Goal: Browse casually: Explore the website without a specific task or goal

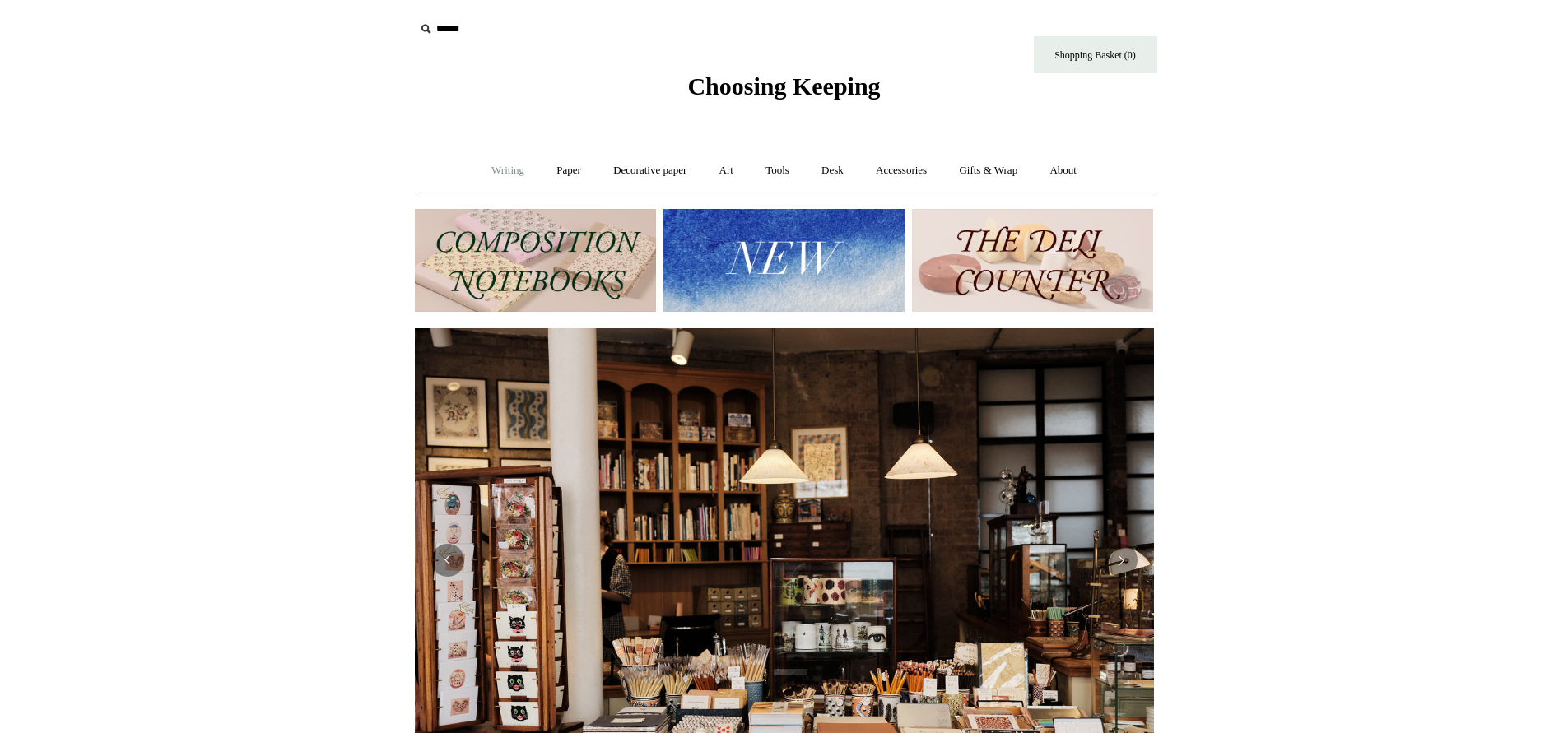
click at [499, 167] on link "Writing +" at bounding box center [507, 170] width 62 height 43
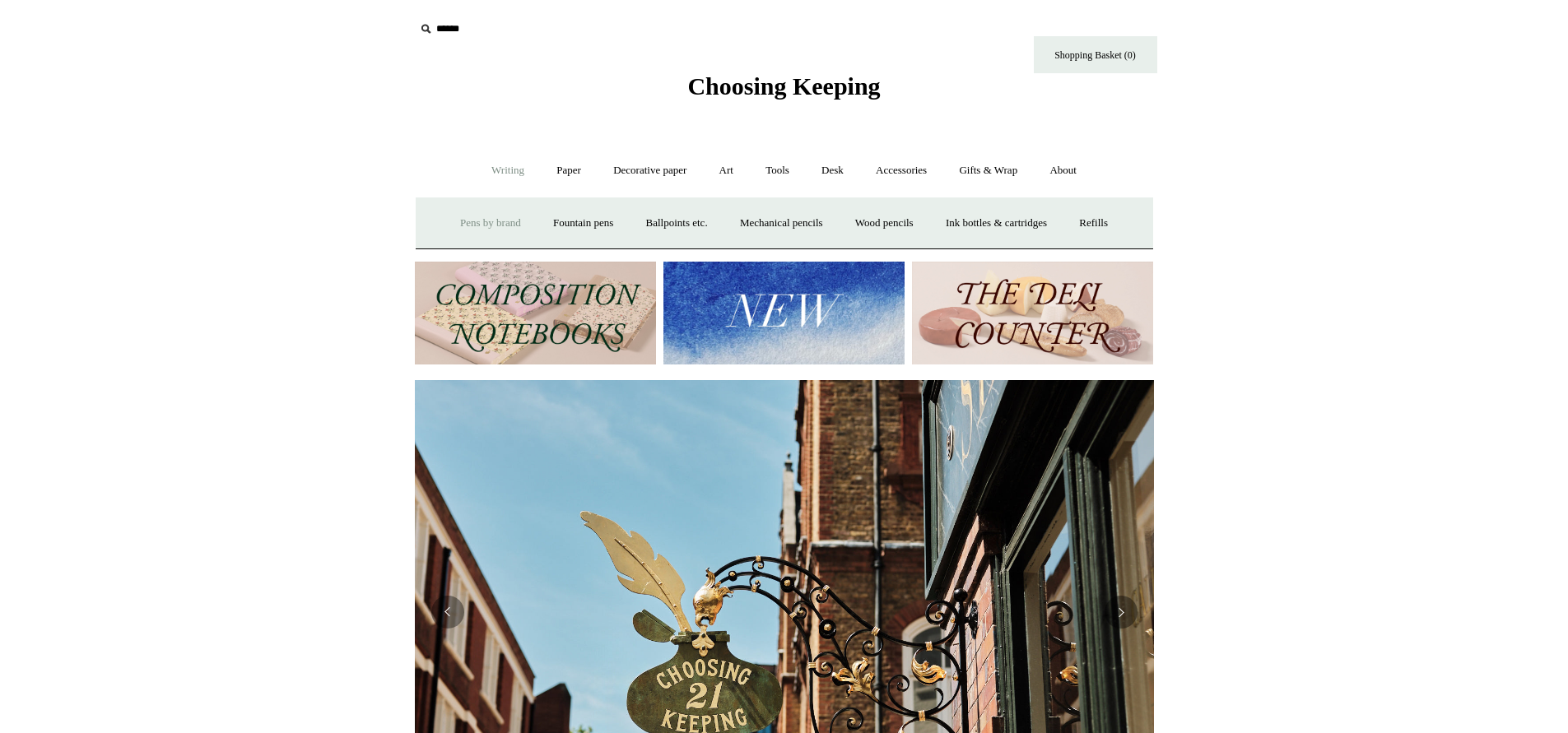
scroll to position [0, 739]
click at [472, 218] on link "Pens by brand +" at bounding box center [490, 223] width 91 height 43
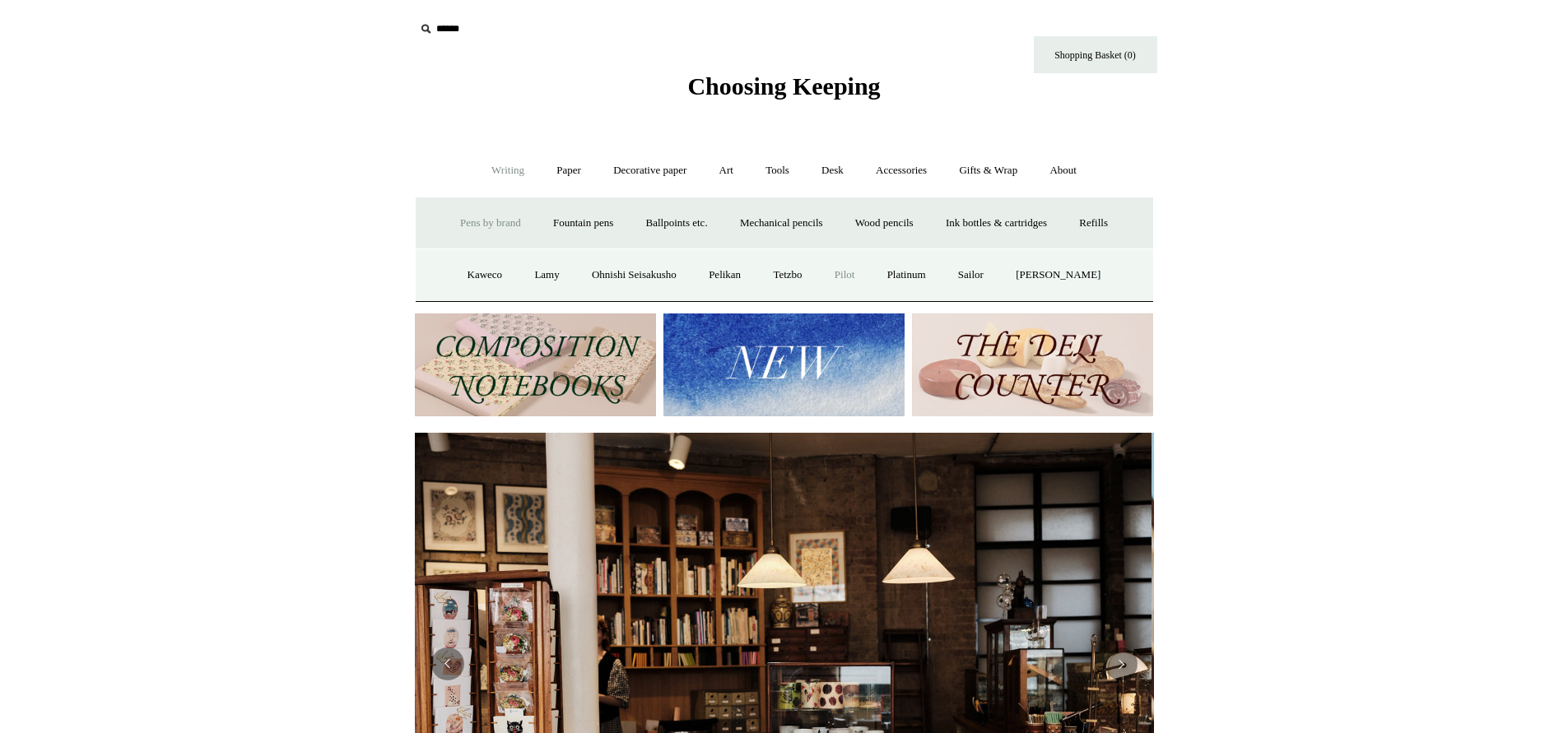
scroll to position [0, 0]
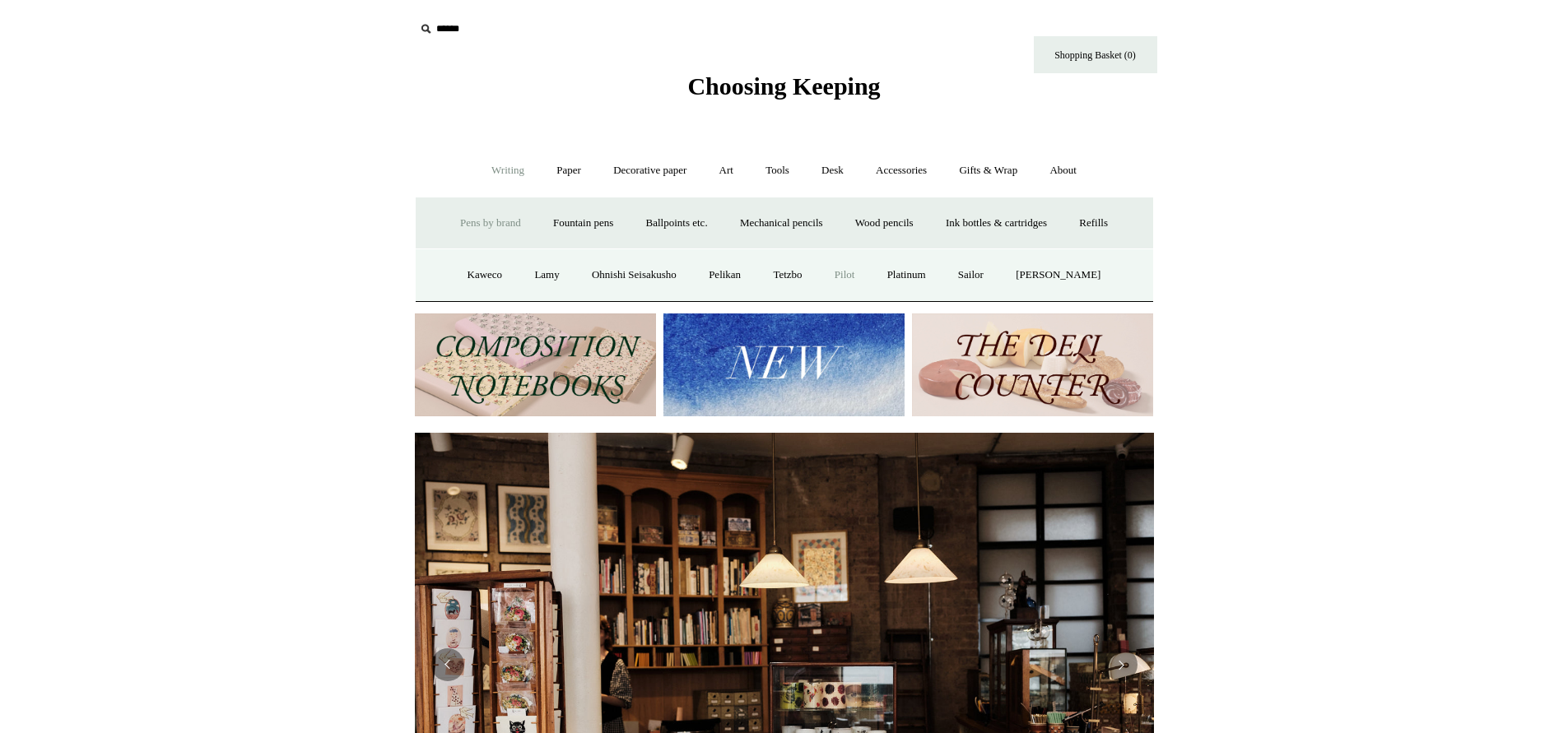
click at [854, 270] on link "Pilot" at bounding box center [845, 275] width 50 height 43
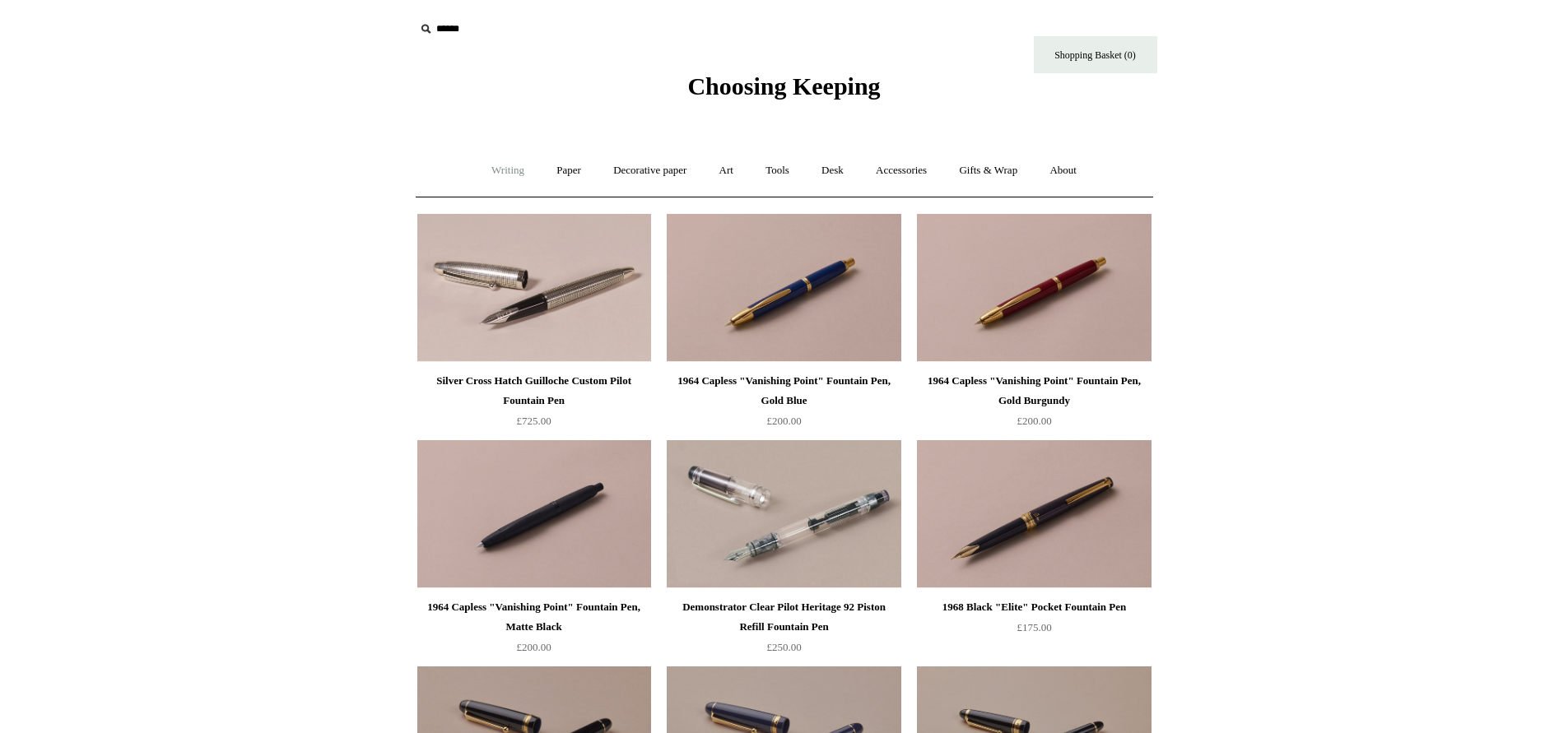
click at [492, 168] on link "Writing +" at bounding box center [507, 170] width 62 height 43
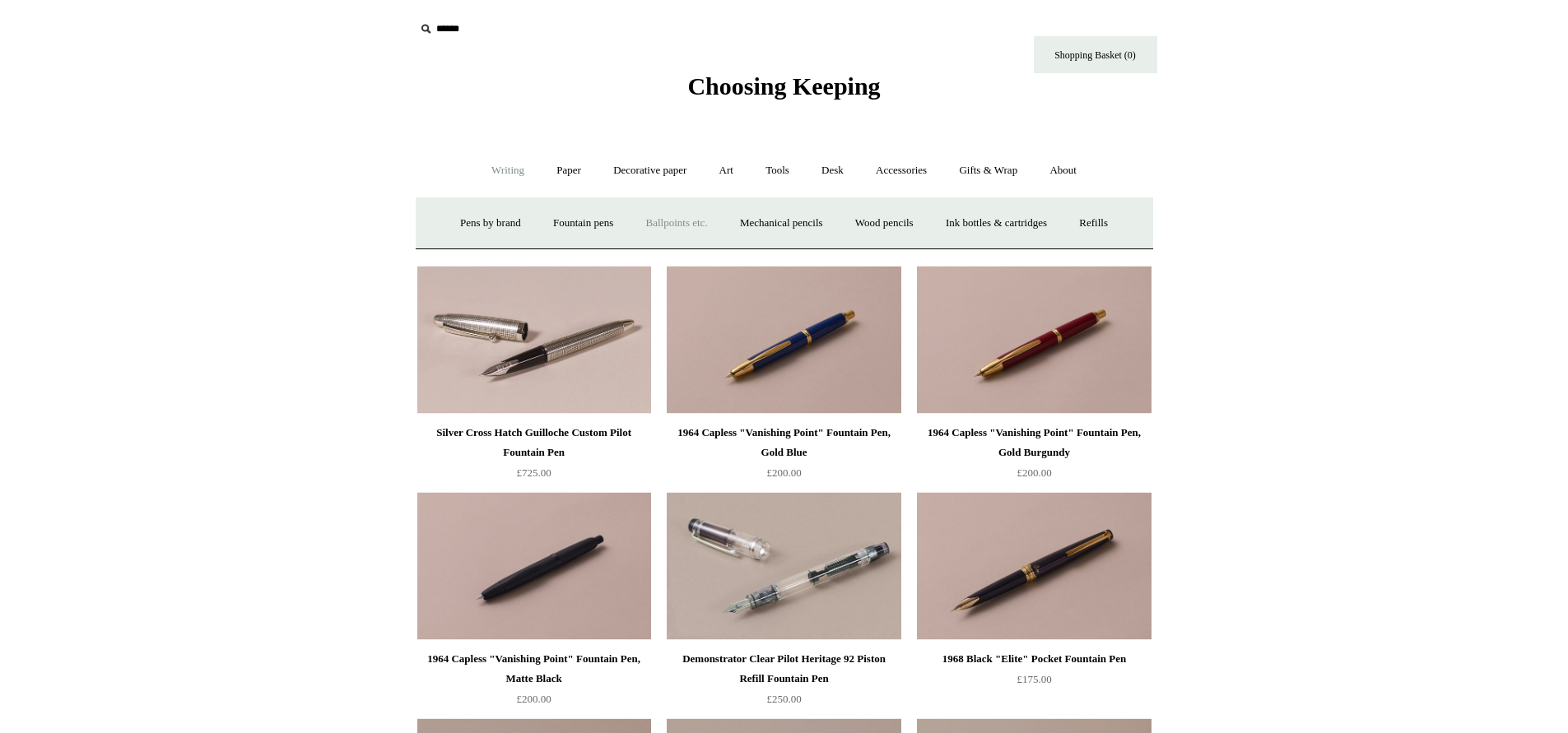
click at [675, 219] on link "Ballpoints etc. +" at bounding box center [676, 223] width 91 height 43
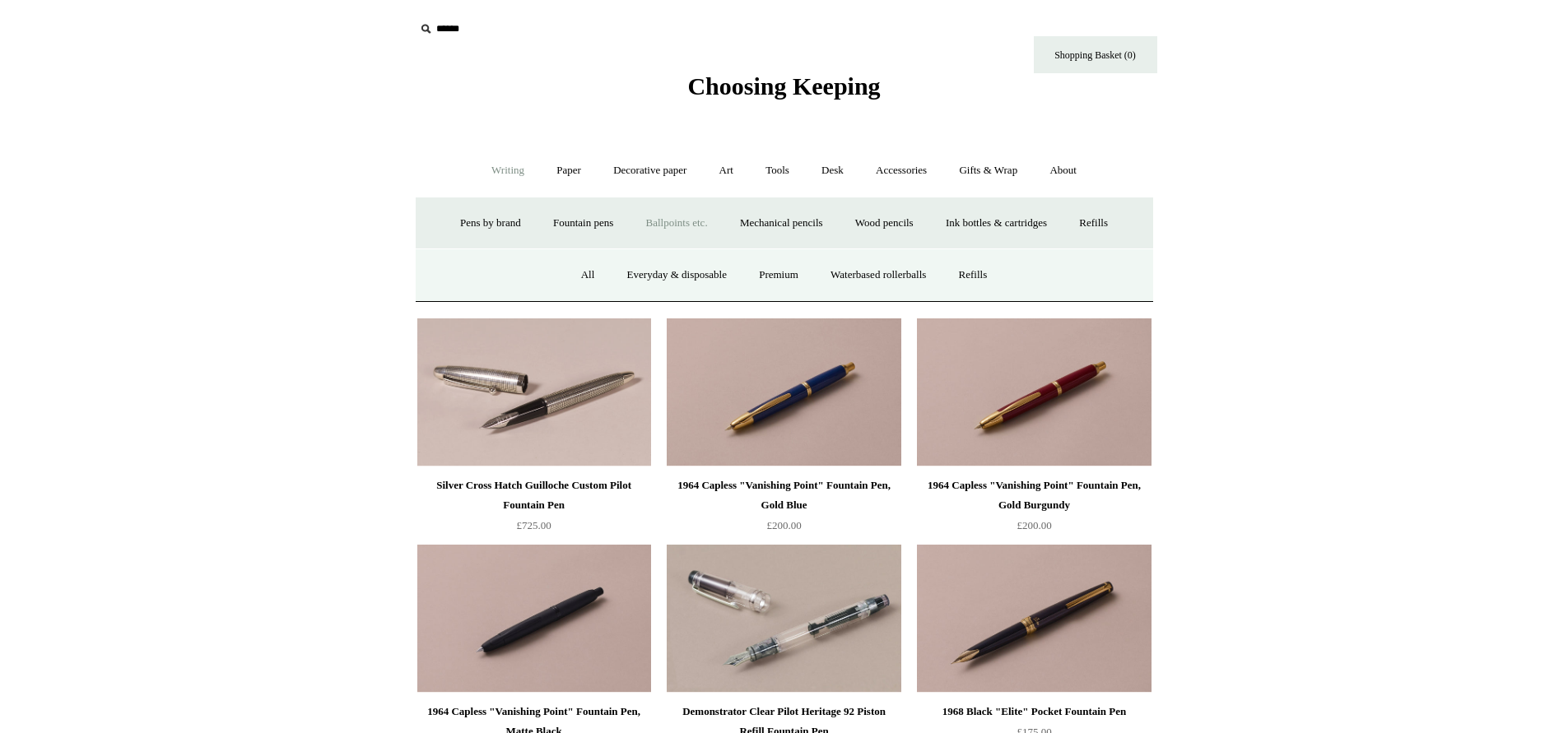
click at [662, 219] on link "Ballpoints etc. -" at bounding box center [676, 223] width 91 height 43
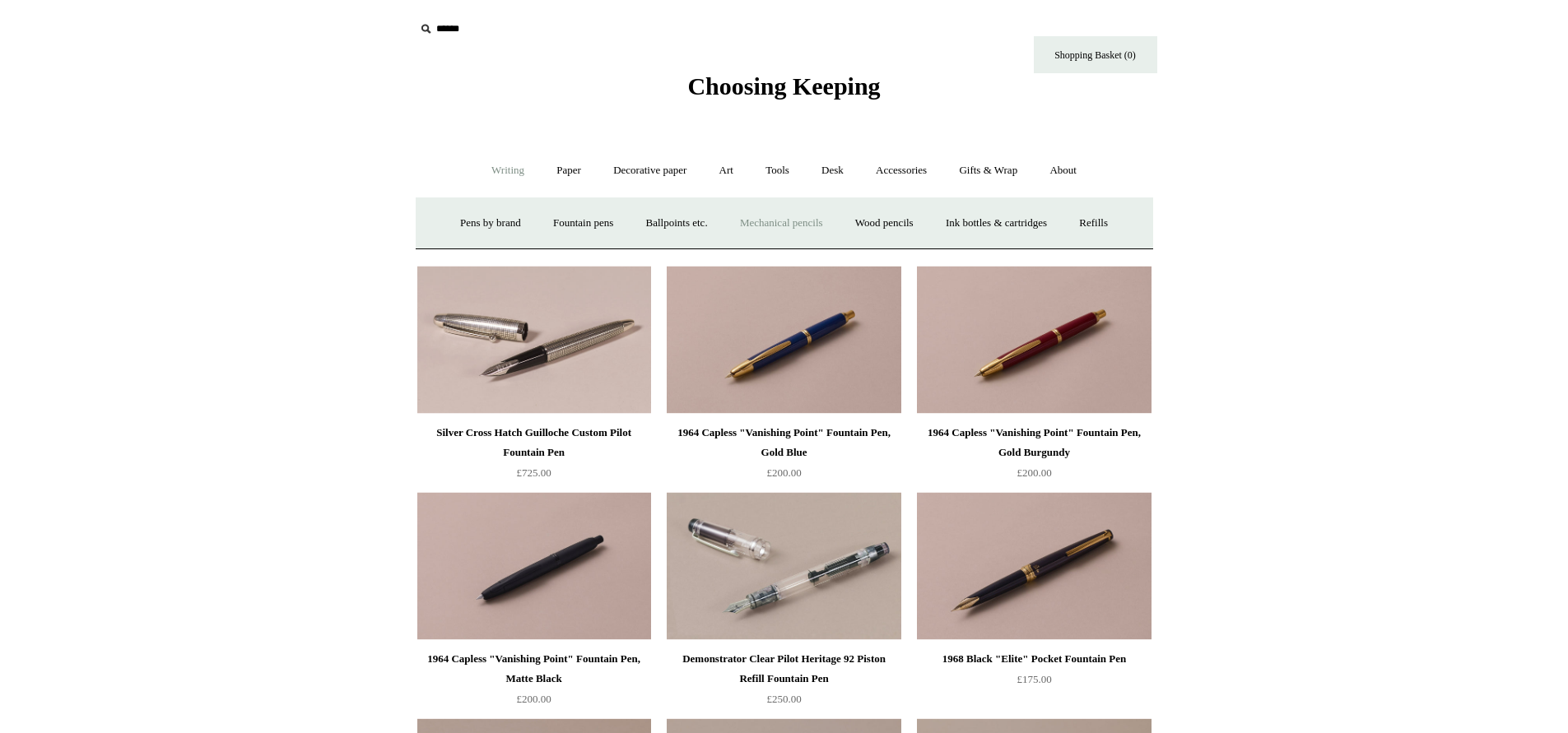
click at [799, 222] on link "Mechanical pencils +" at bounding box center [781, 223] width 113 height 43
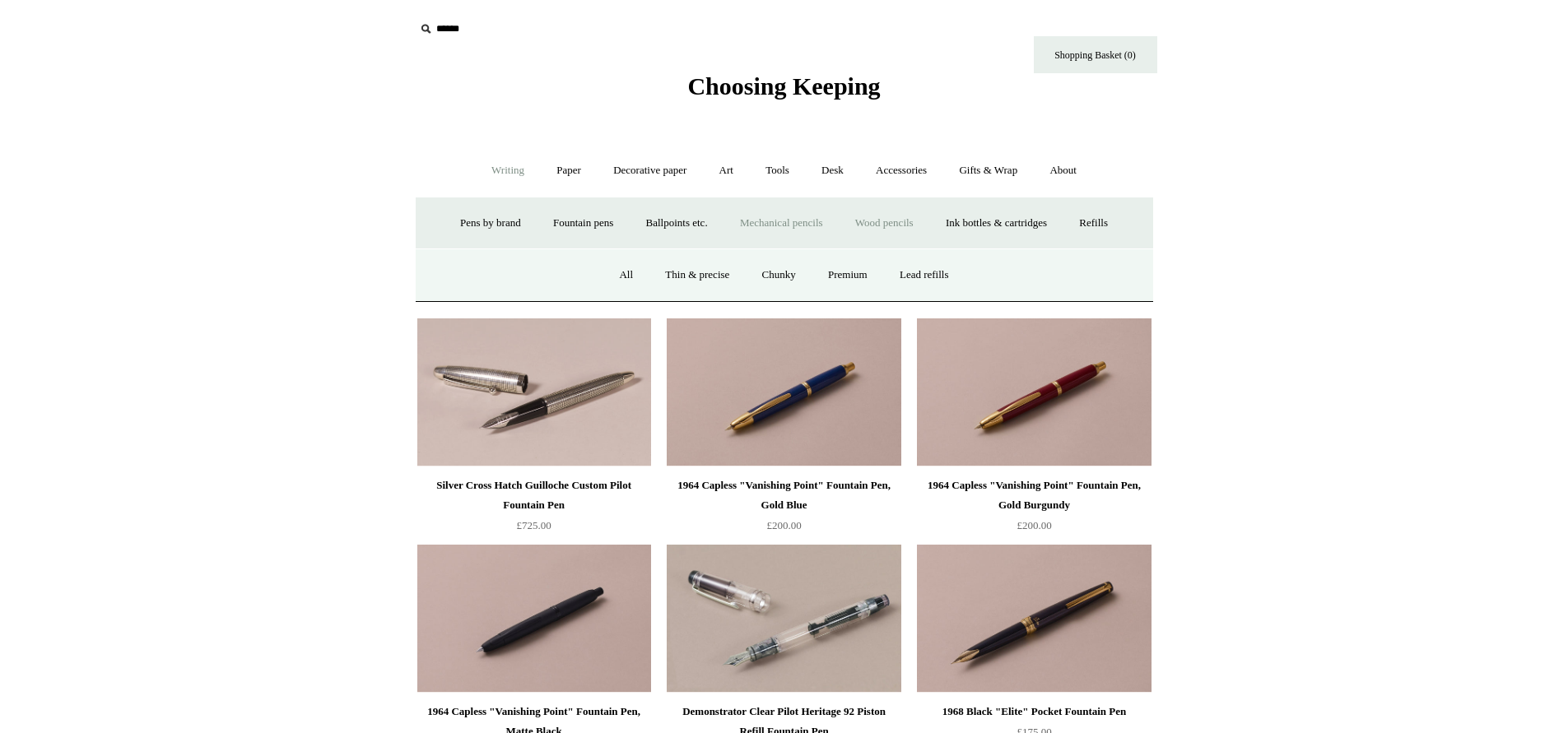
click at [887, 221] on link "Wood pencils +" at bounding box center [884, 223] width 88 height 43
click at [768, 218] on link "Mechanical pencils +" at bounding box center [781, 223] width 113 height 43
click at [667, 222] on link "Ballpoints etc. +" at bounding box center [676, 223] width 91 height 43
click at [646, 270] on link "Everyday & disposable" at bounding box center [676, 275] width 129 height 43
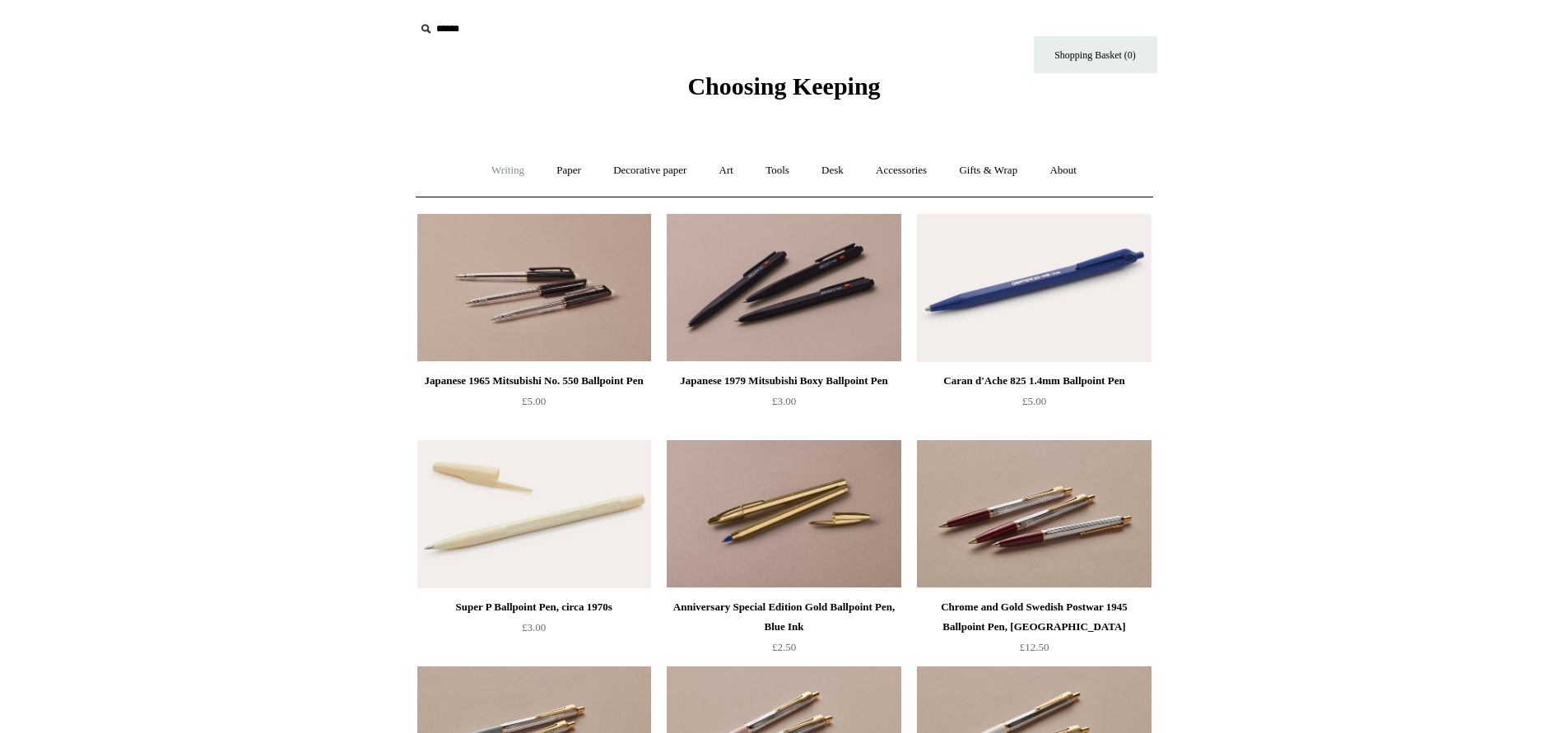
click at [498, 171] on link "Writing +" at bounding box center [507, 170] width 62 height 43
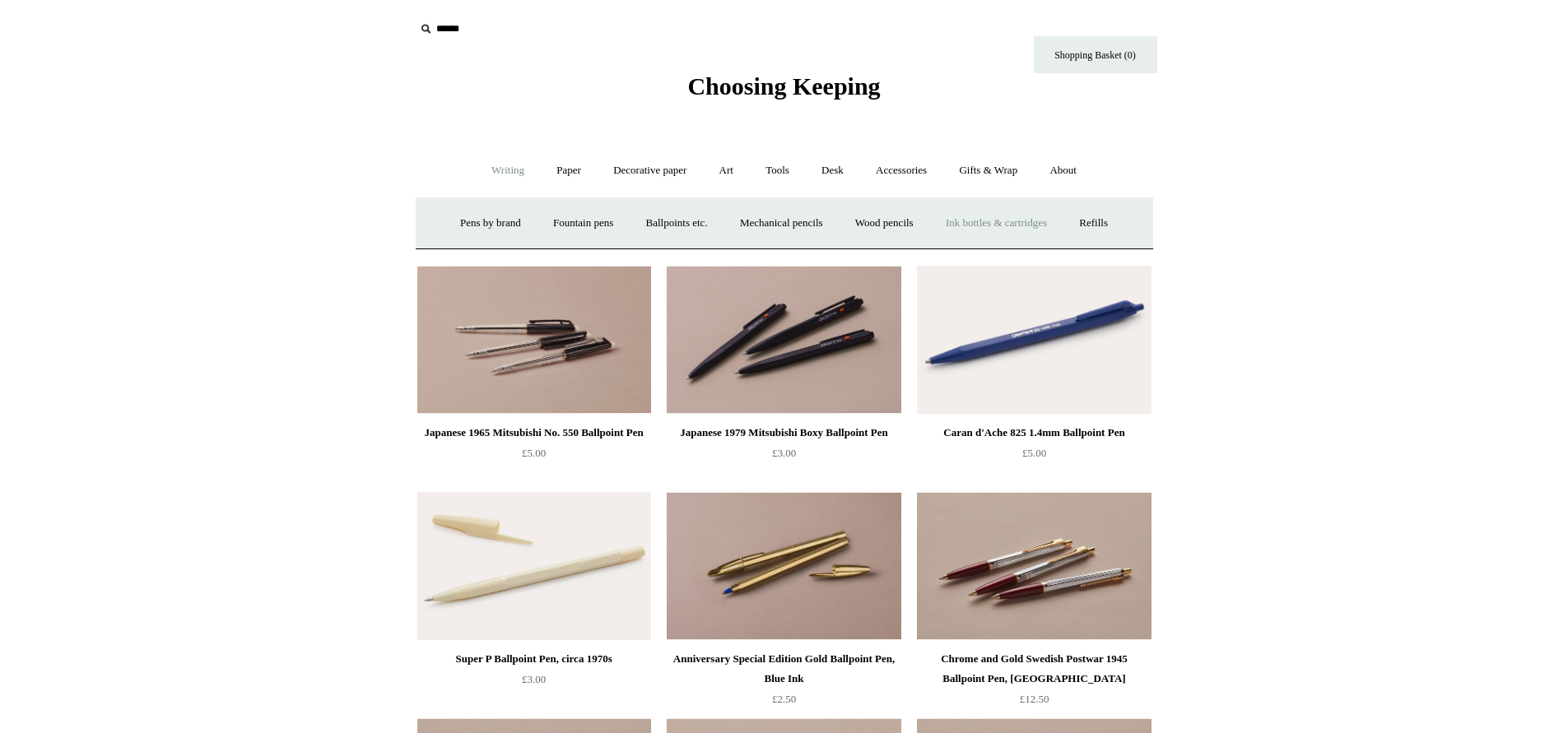
click at [1015, 220] on link "Ink bottles & cartridges +" at bounding box center [995, 223] width 131 height 43
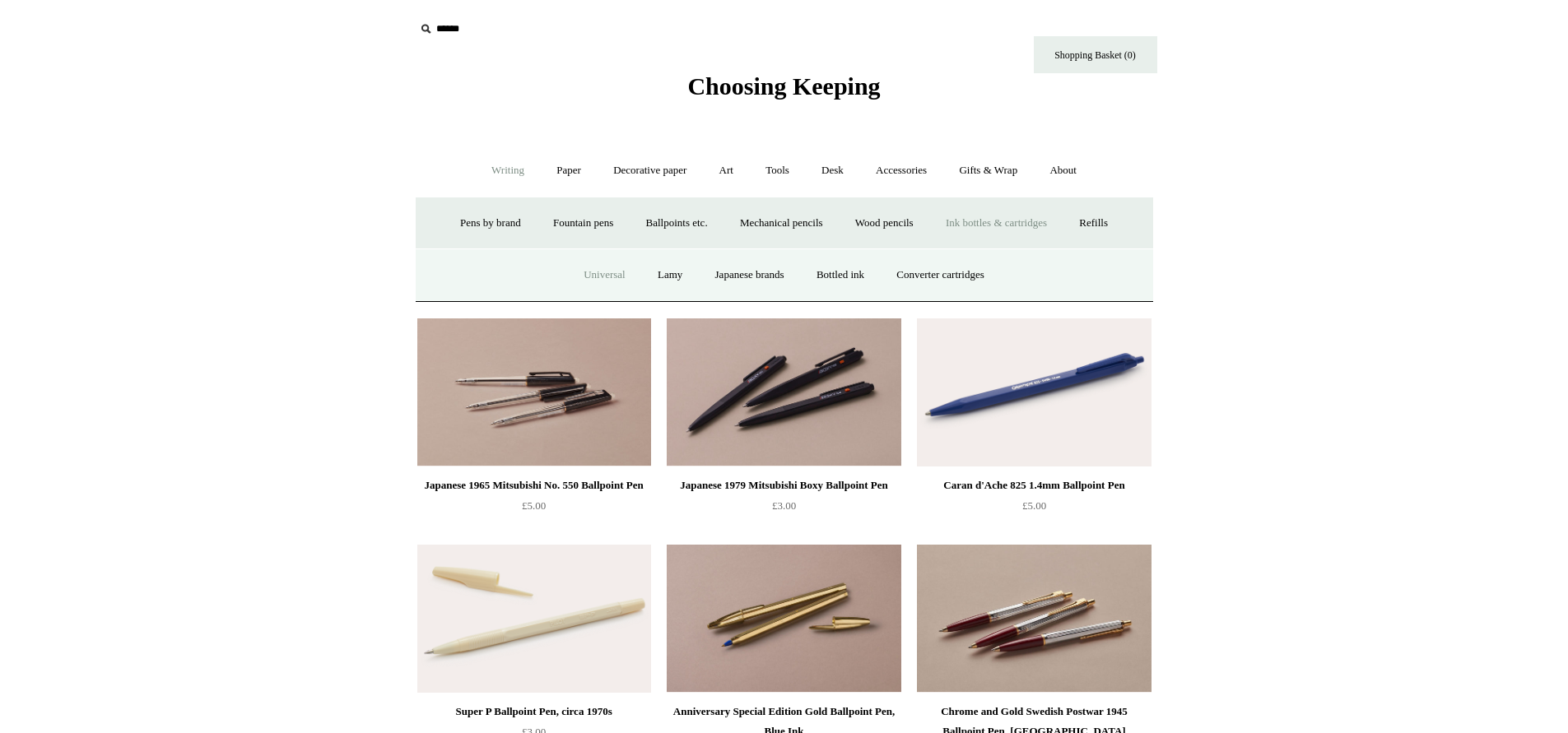
click at [591, 271] on link "Universal" at bounding box center [603, 275] width 71 height 43
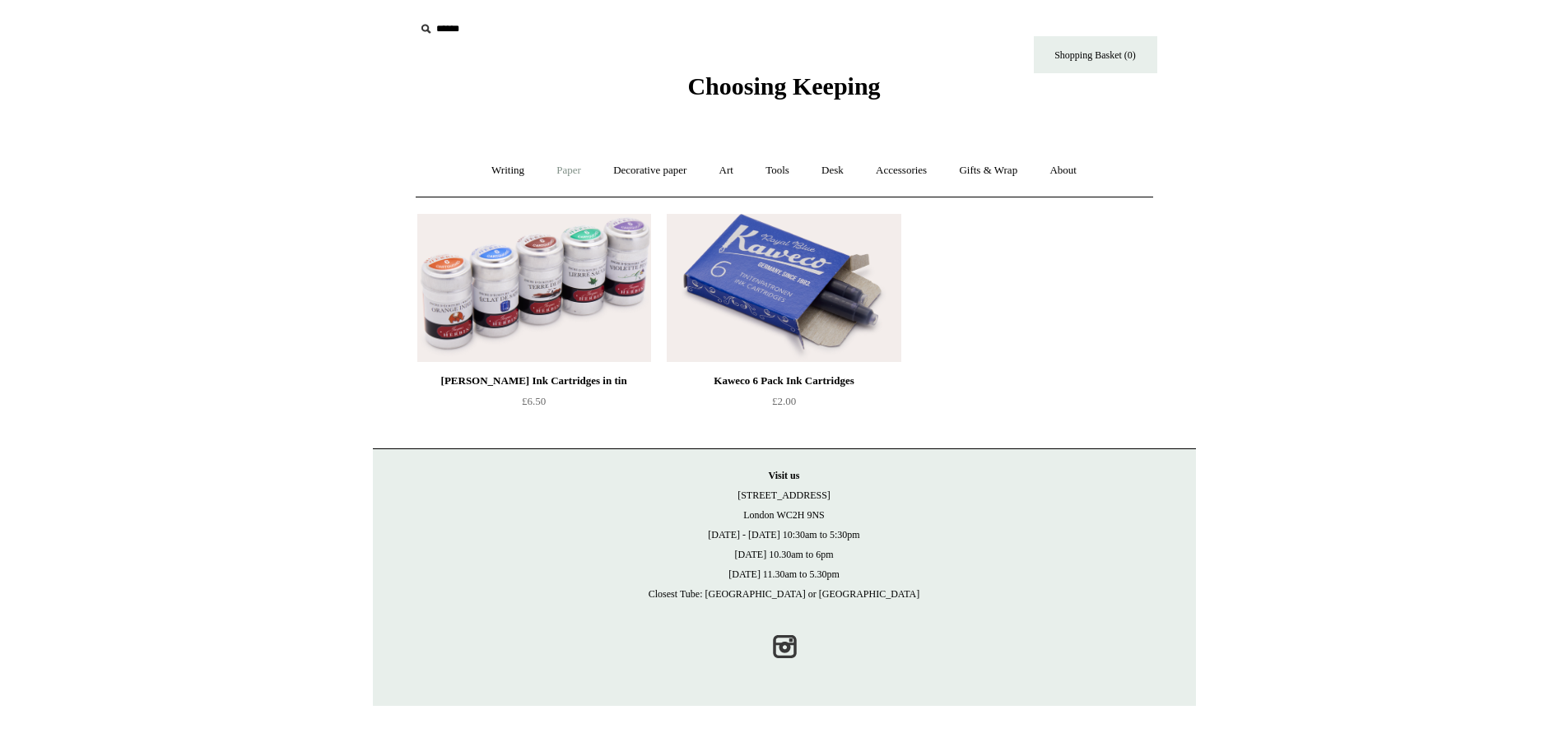
click at [557, 165] on link "Paper +" at bounding box center [568, 170] width 54 height 43
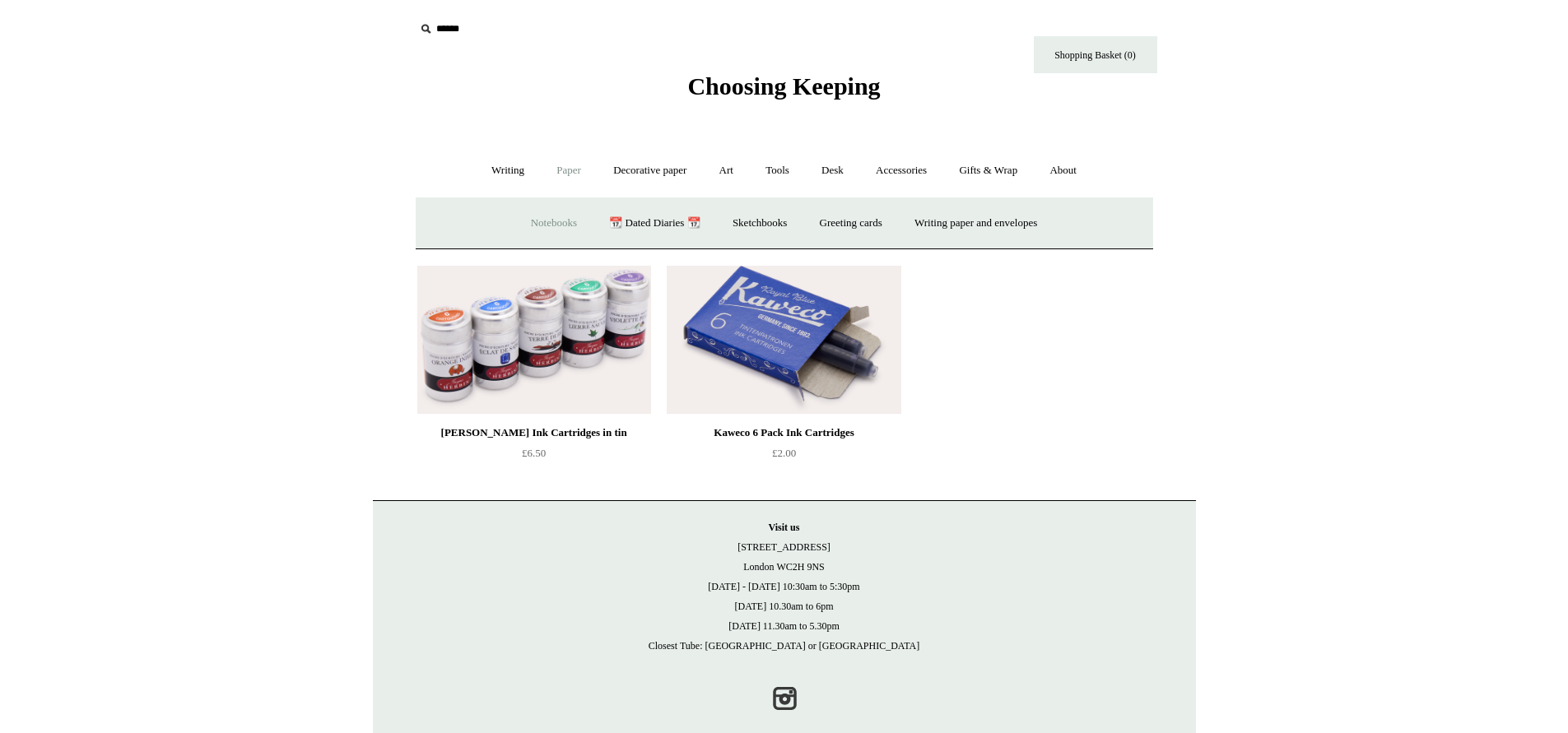
click at [532, 219] on link "Notebooks +" at bounding box center [554, 223] width 76 height 43
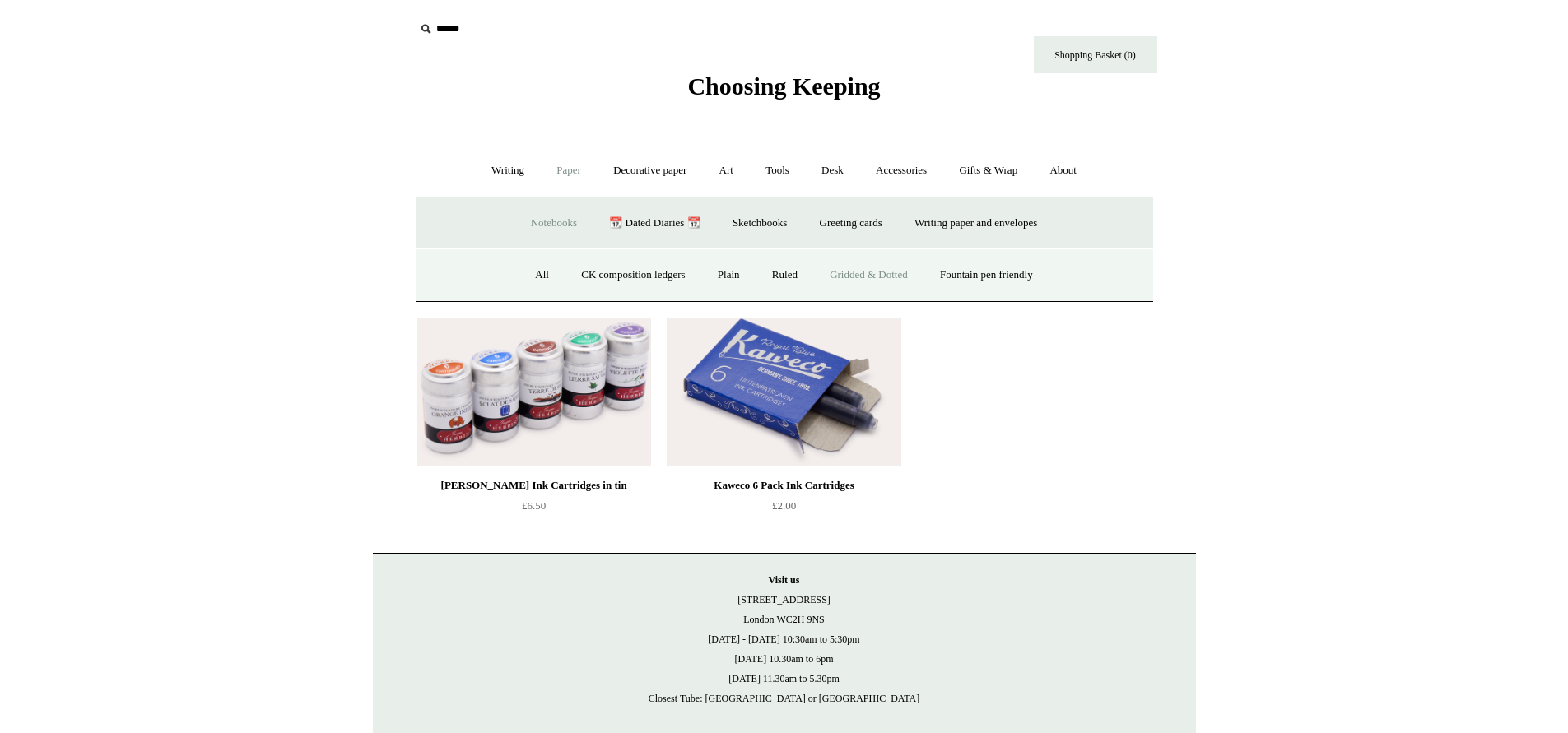
click at [877, 271] on link "Gridded & Dotted" at bounding box center [869, 275] width 108 height 43
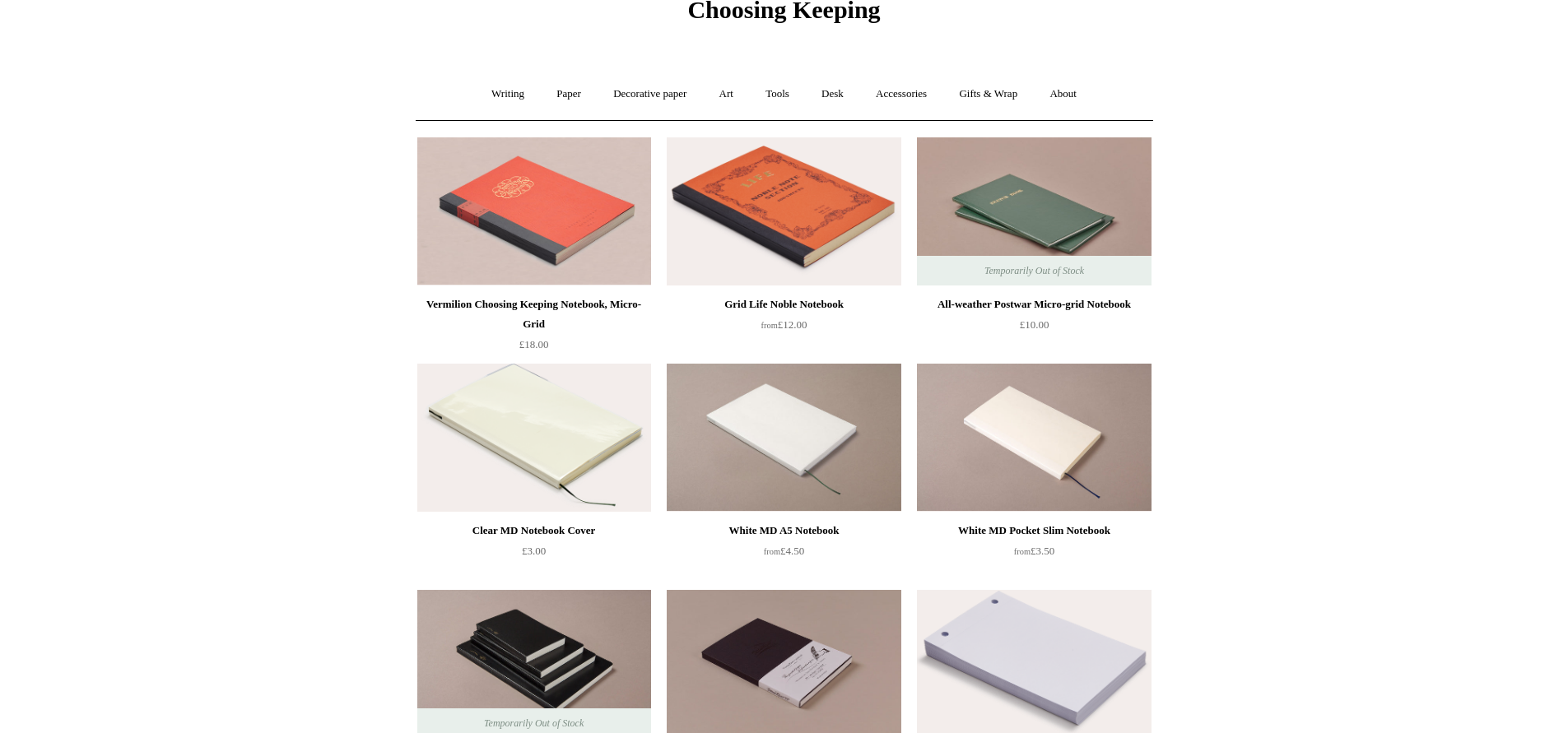
scroll to position [66, 0]
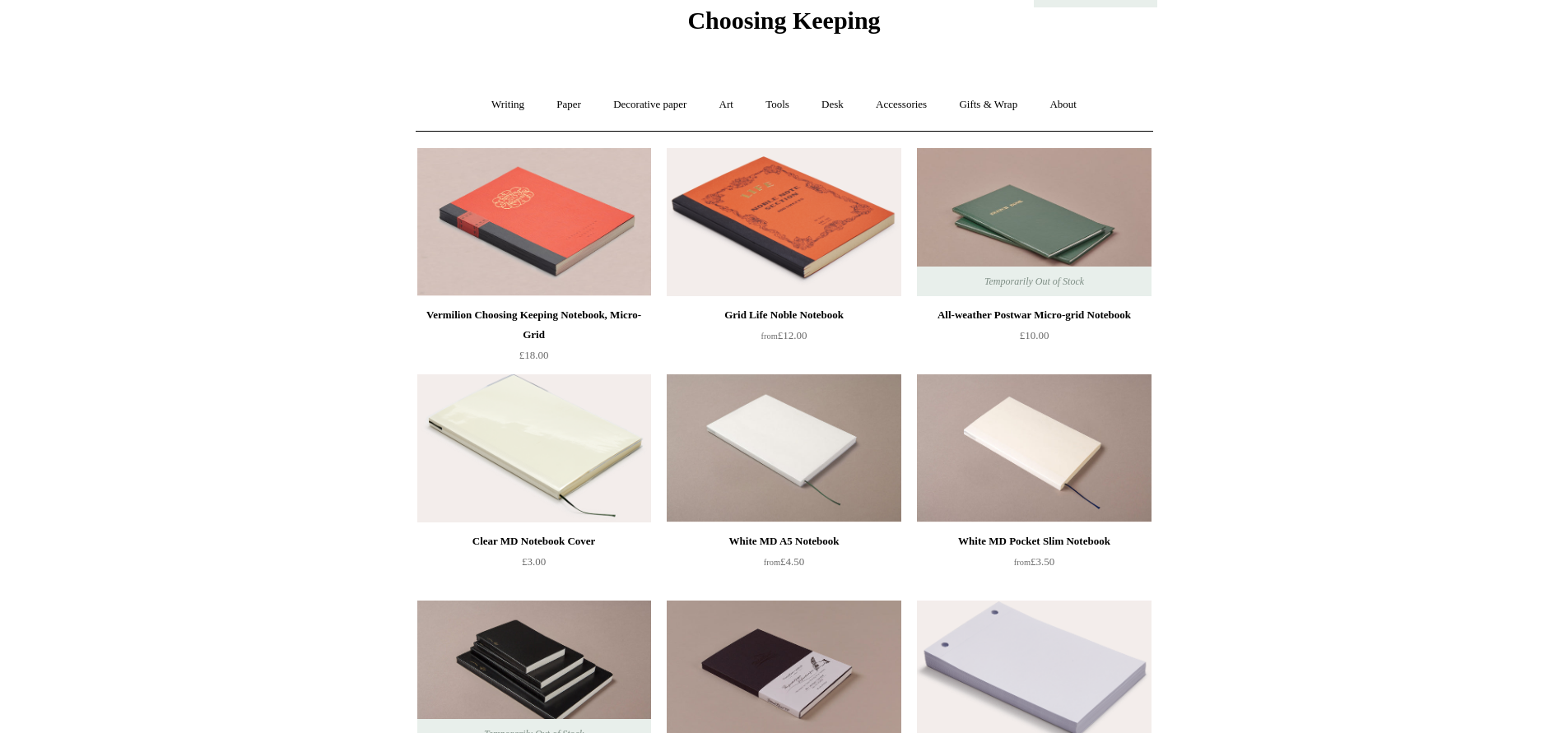
click at [802, 538] on div "White MD A5 Notebook" at bounding box center [784, 541] width 225 height 20
click at [1004, 538] on div "White MD Pocket Slim Notebook" at bounding box center [1034, 541] width 225 height 20
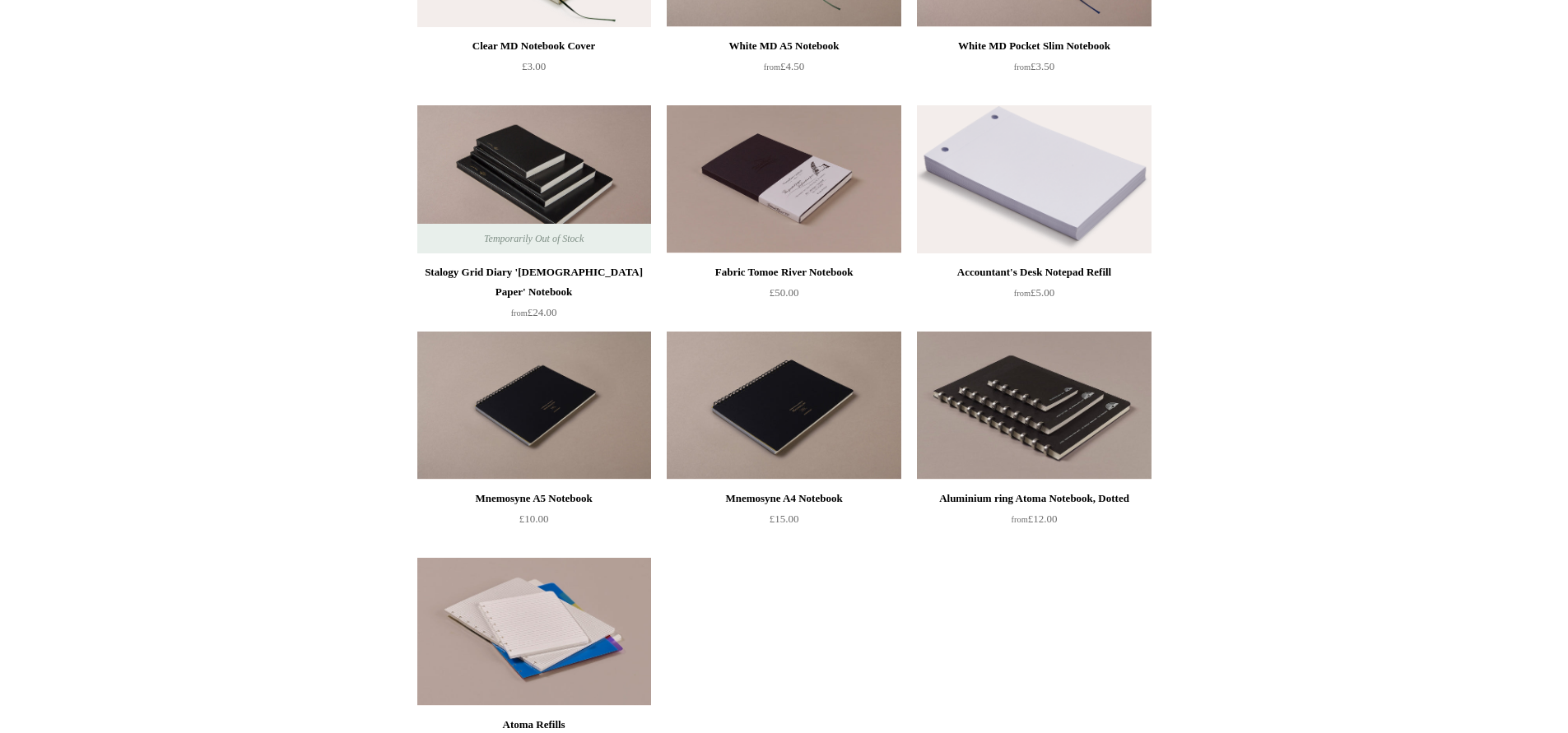
scroll to position [0, 0]
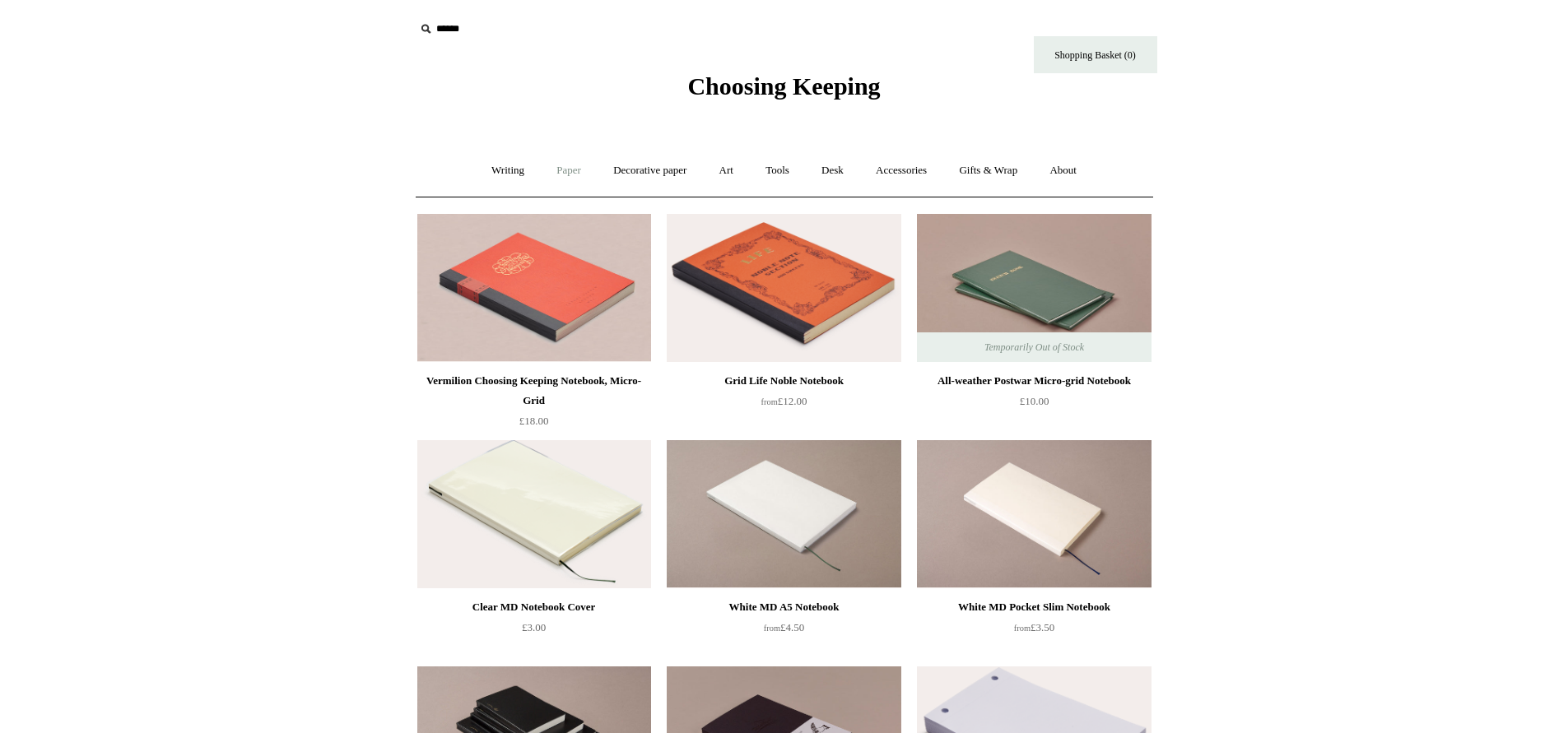
click at [554, 167] on link "Paper +" at bounding box center [568, 170] width 54 height 43
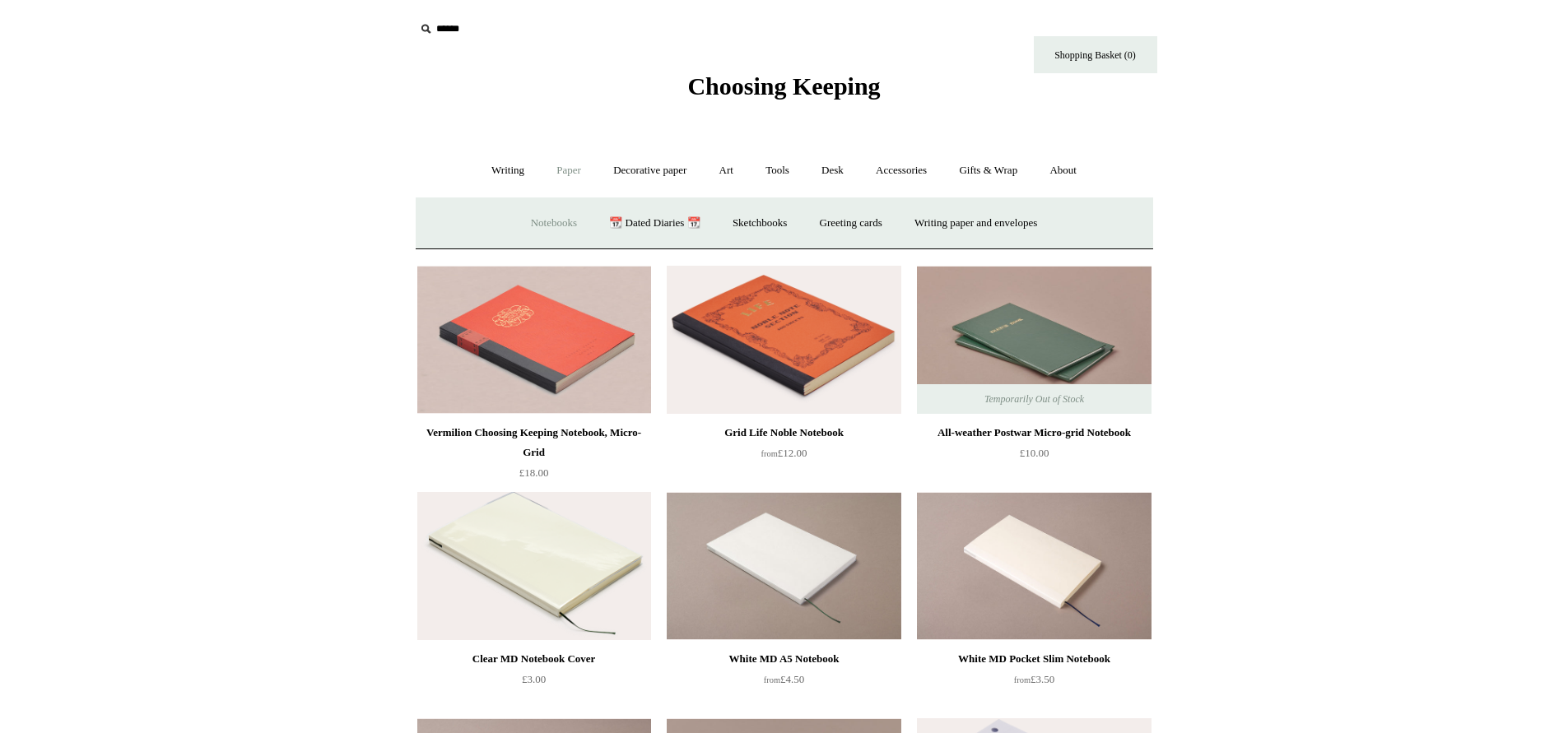
click at [526, 223] on link "Notebooks +" at bounding box center [554, 223] width 76 height 43
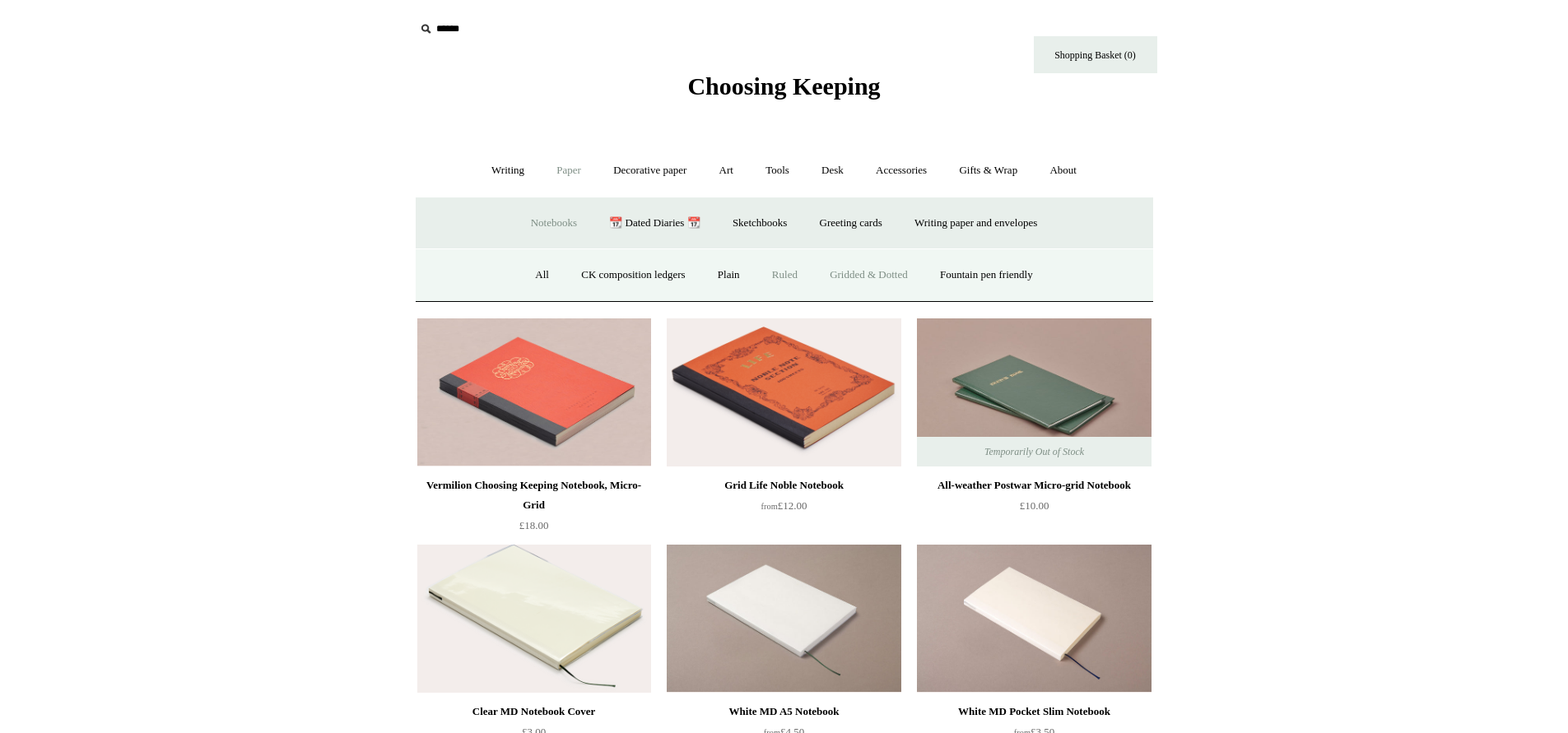
click at [778, 267] on link "Ruled" at bounding box center [784, 275] width 55 height 43
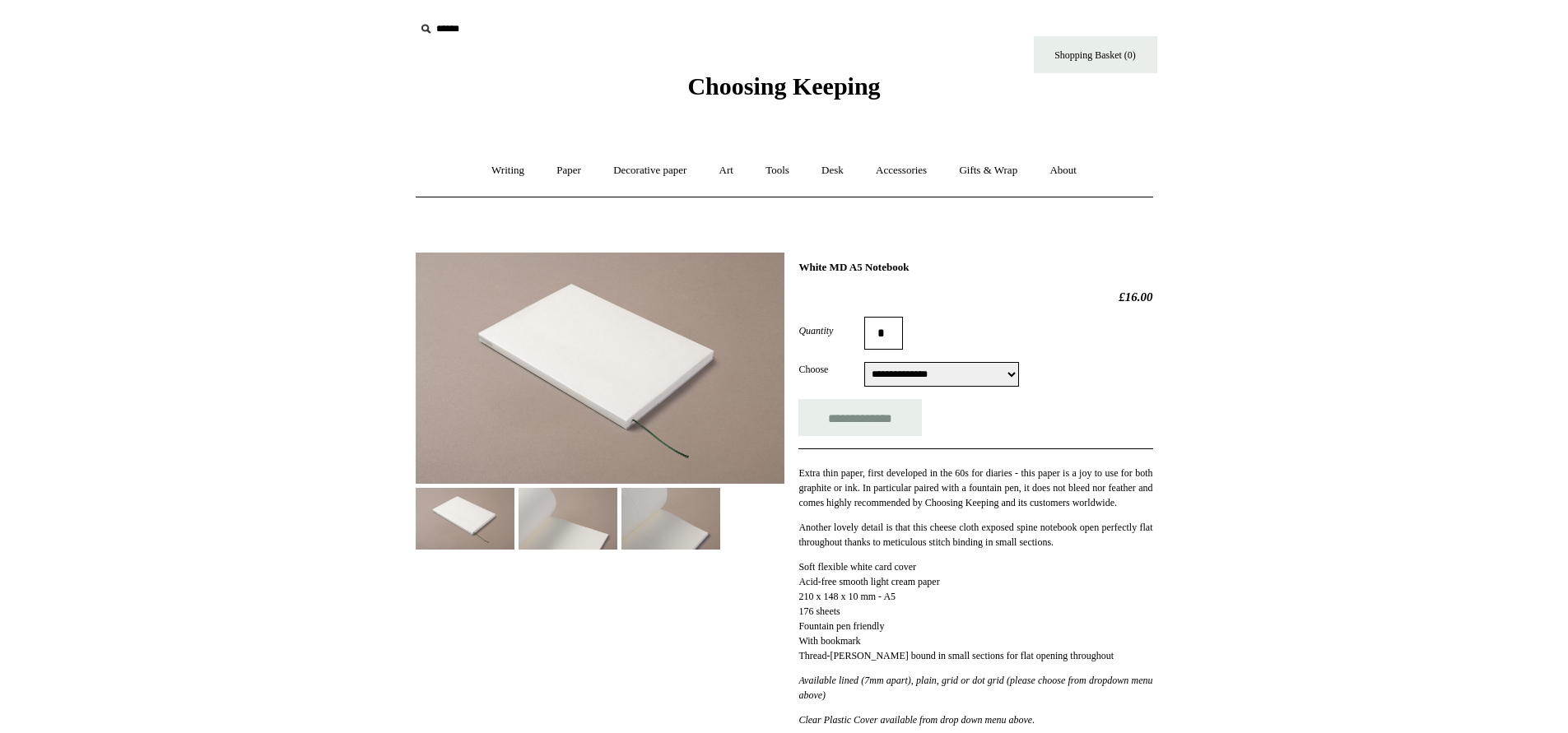
click at [1017, 372] on select "**********" at bounding box center [941, 374] width 155 height 24
click at [864, 363] on select "**********" at bounding box center [941, 374] width 155 height 24
click at [1014, 374] on select "**********" at bounding box center [941, 374] width 155 height 24
click at [864, 363] on select "**********" at bounding box center [941, 374] width 155 height 24
click at [1014, 373] on select "**********" at bounding box center [941, 374] width 155 height 24
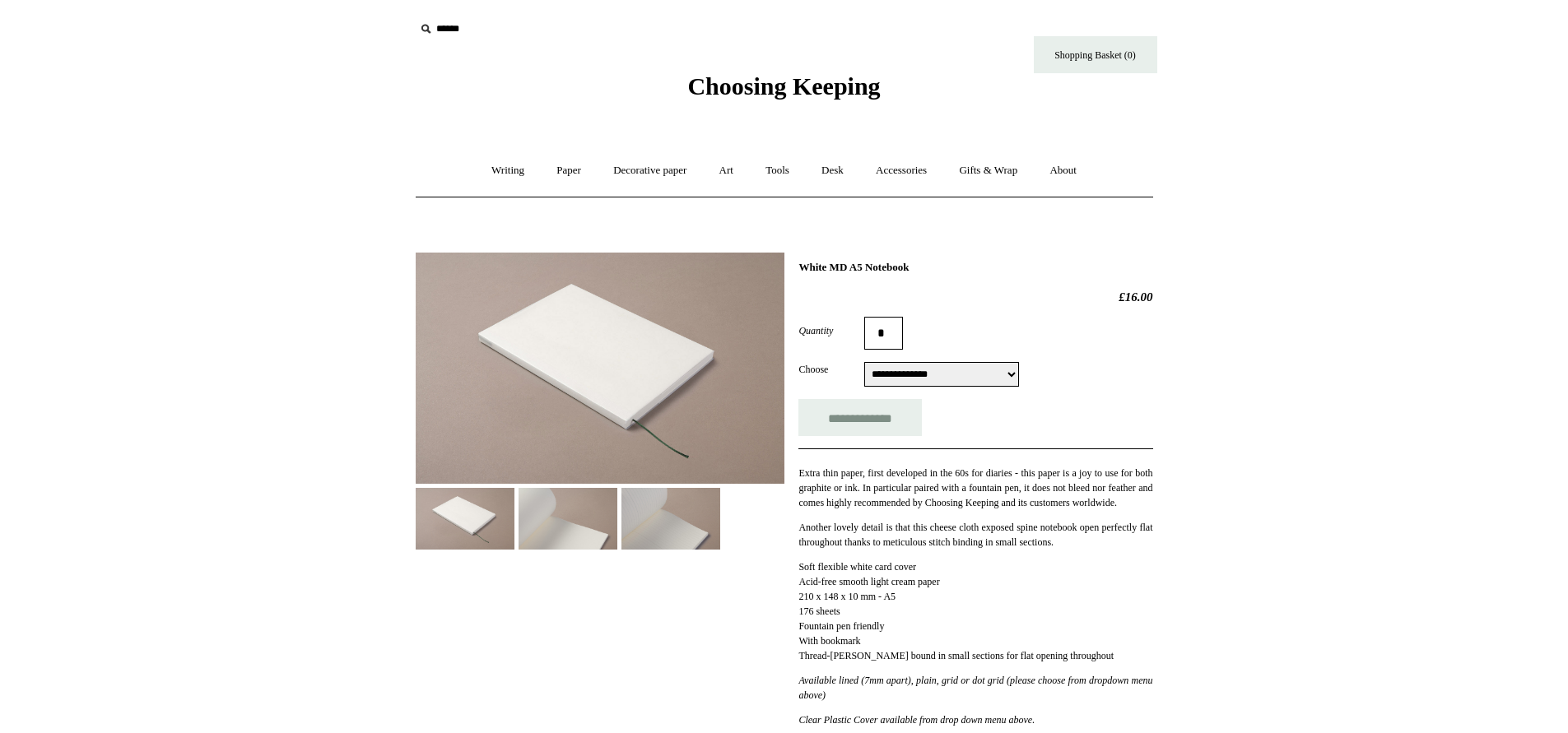
select select "**********"
click at [864, 363] on select "**********" at bounding box center [941, 374] width 155 height 24
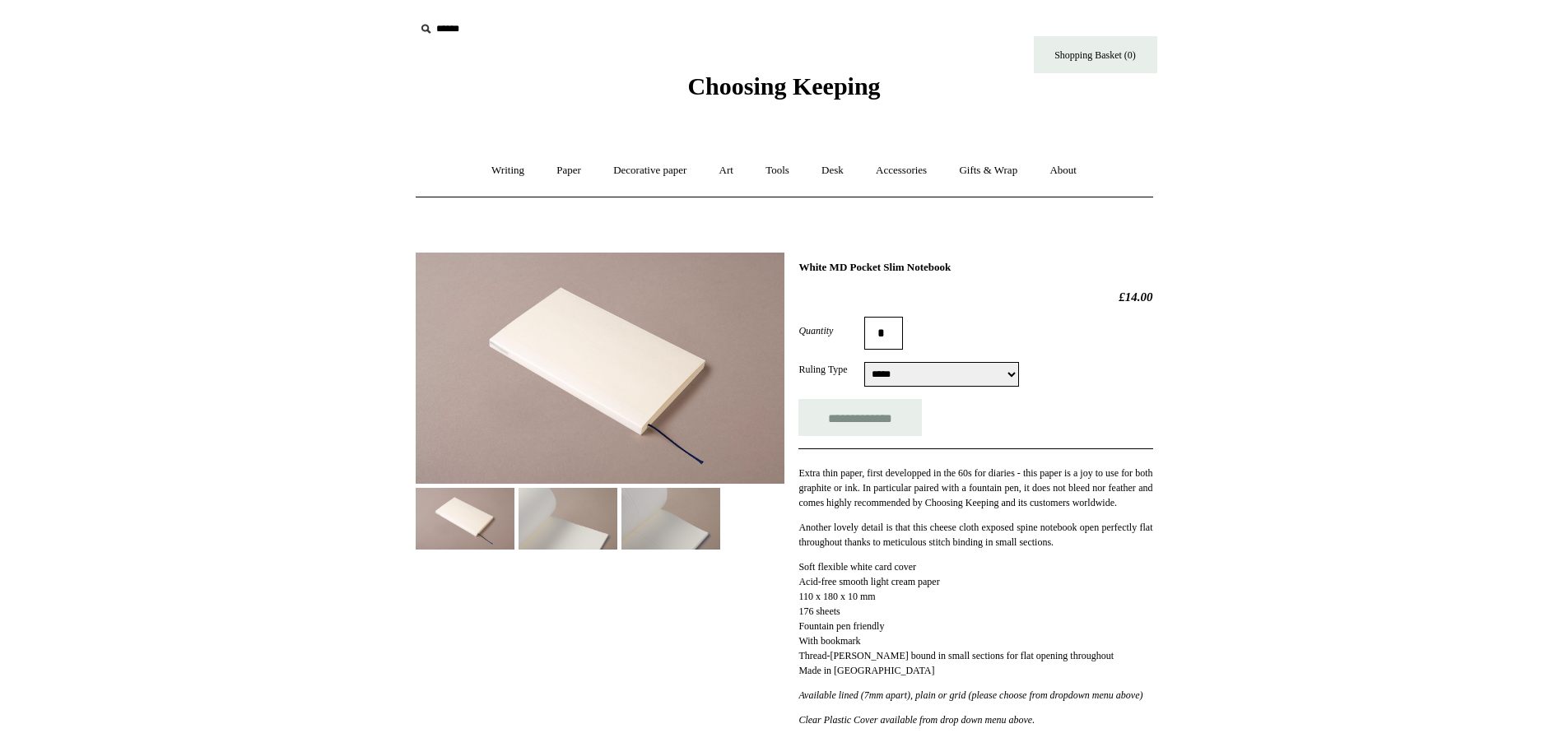
click at [1017, 371] on select "**********" at bounding box center [941, 374] width 155 height 24
click at [1117, 365] on div "**********" at bounding box center [974, 374] width 354 height 24
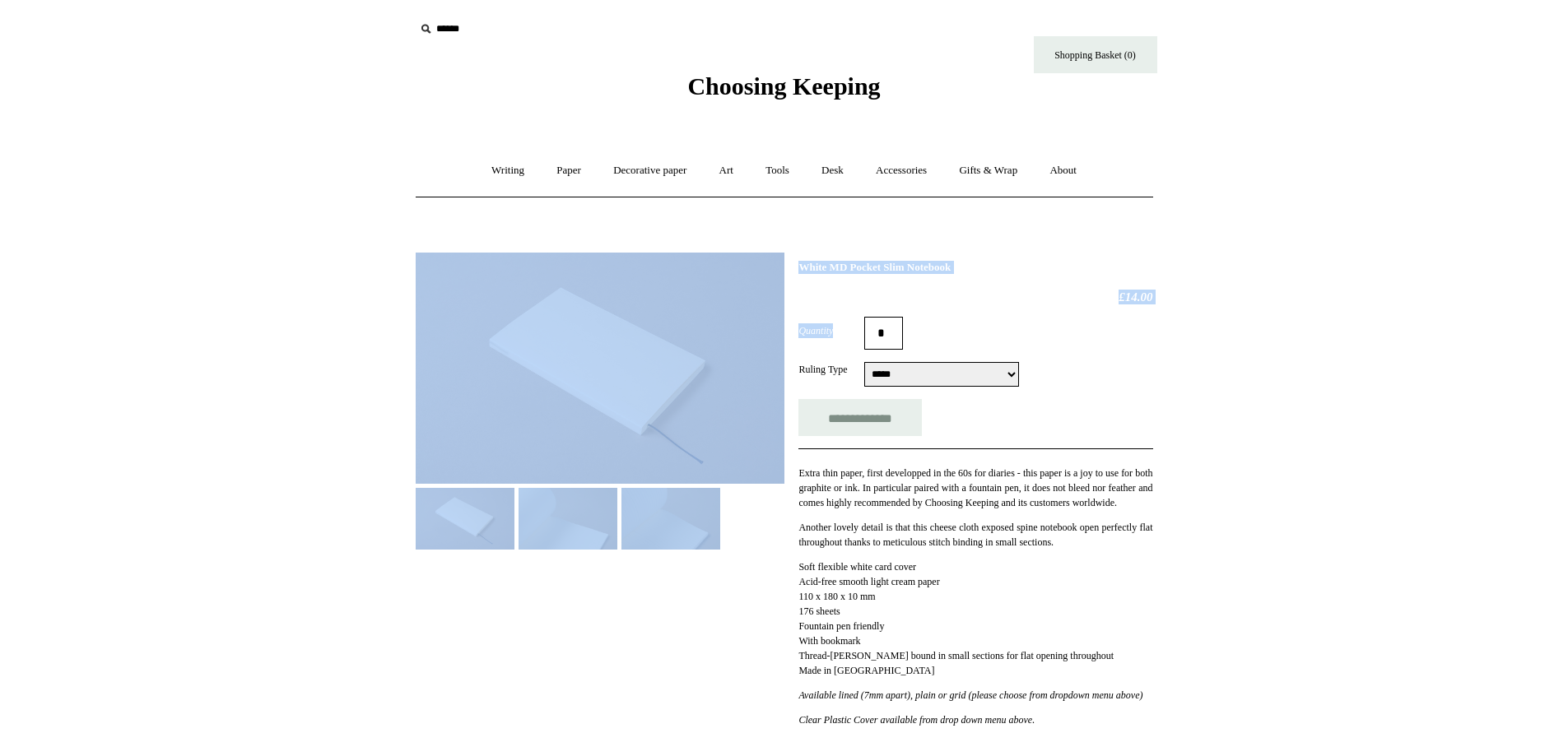
drag, startPoint x: 1561, startPoint y: 104, endPoint x: 1570, endPoint y: 319, distance: 215.2
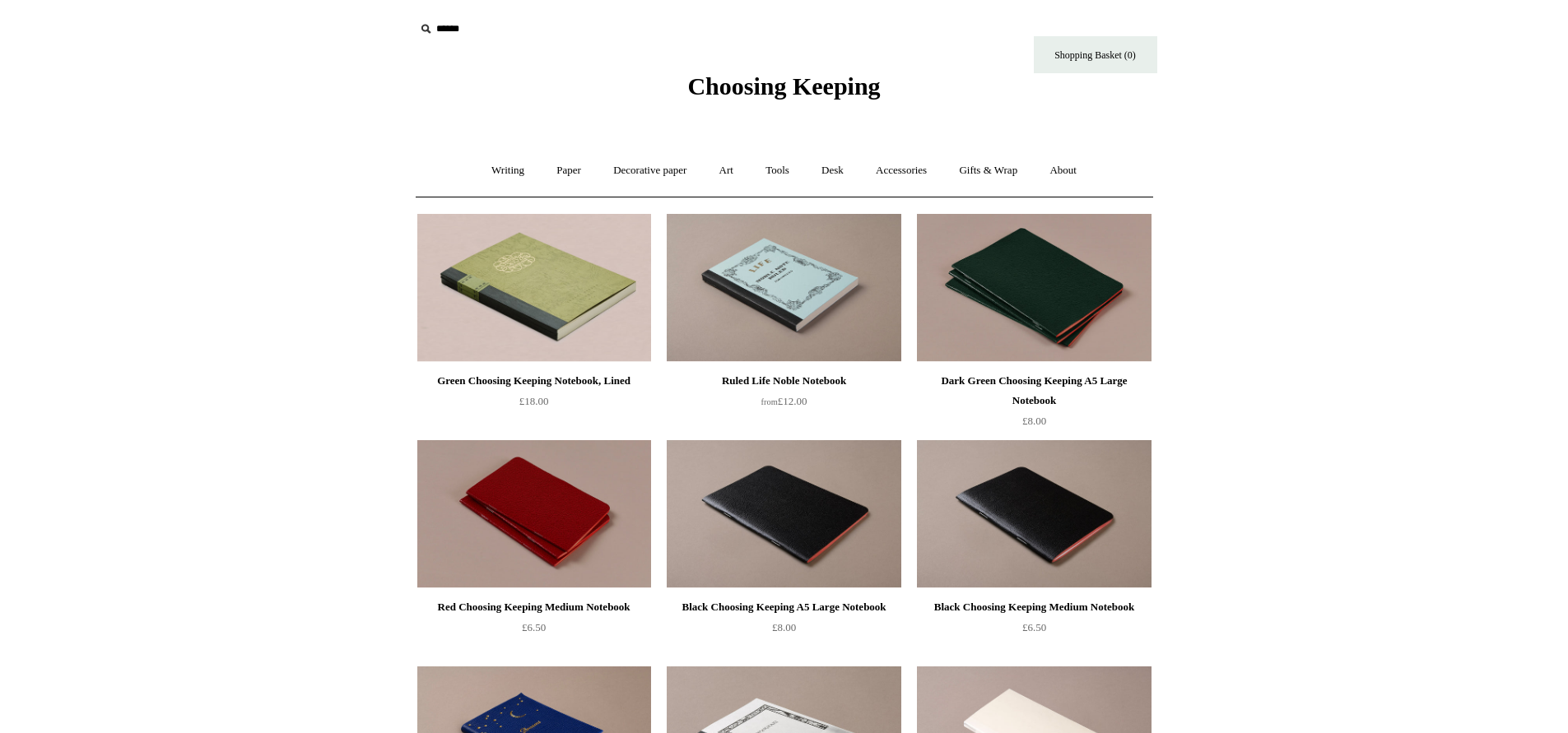
drag, startPoint x: 1578, startPoint y: 102, endPoint x: 1577, endPoint y: -97, distance: 199.0
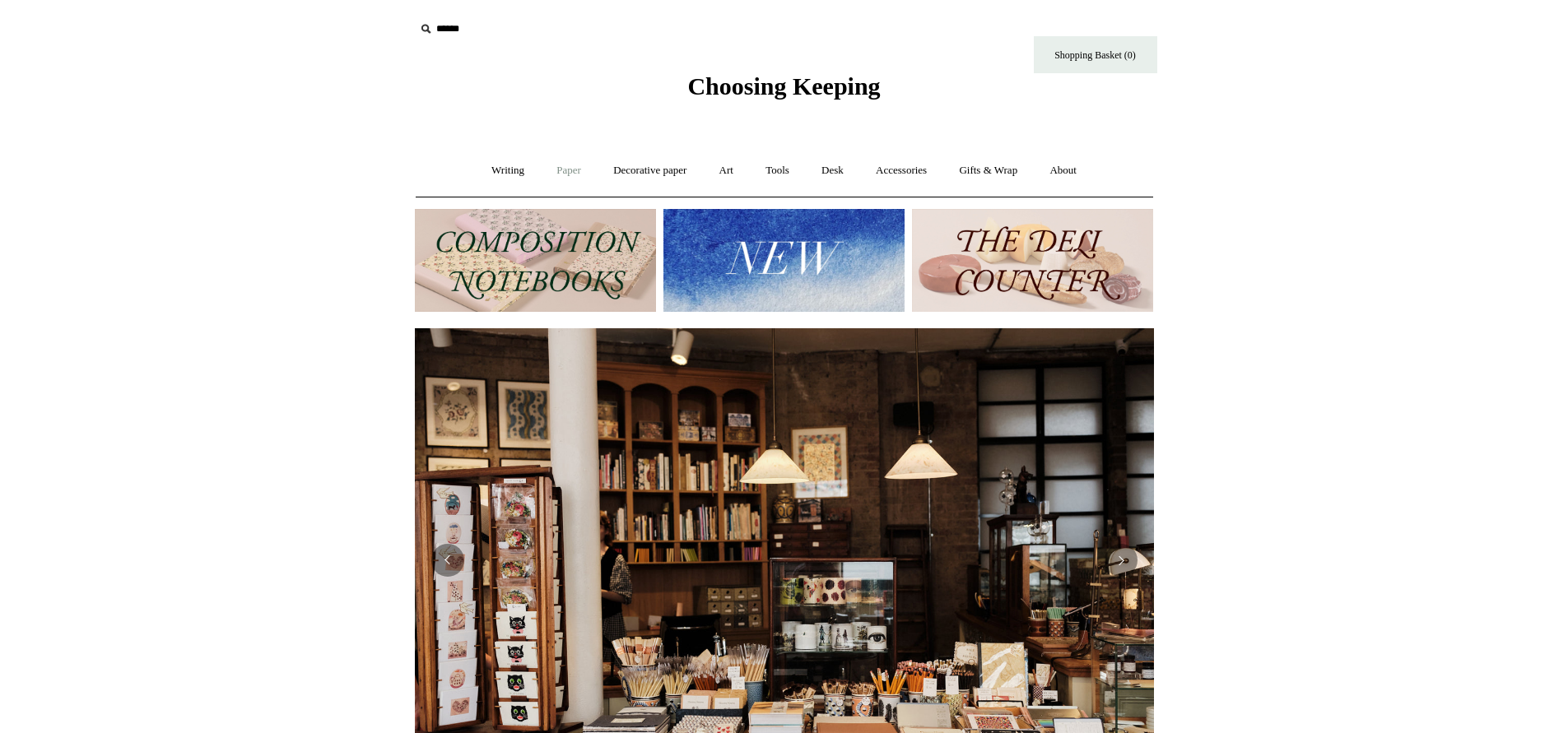
click at [566, 168] on link "Paper +" at bounding box center [568, 170] width 54 height 43
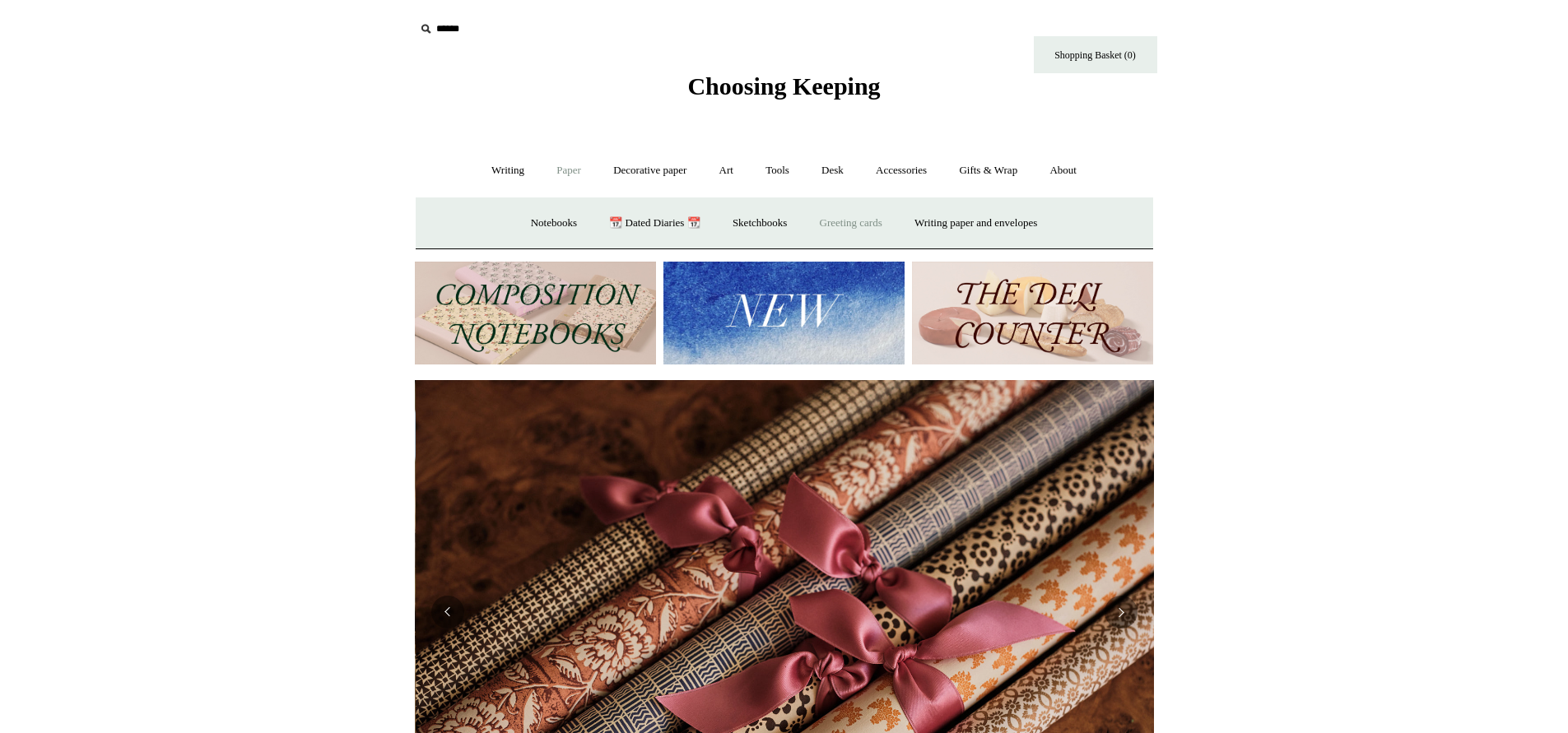
scroll to position [0, 1478]
click at [849, 224] on link "Greeting cards +" at bounding box center [851, 223] width 92 height 43
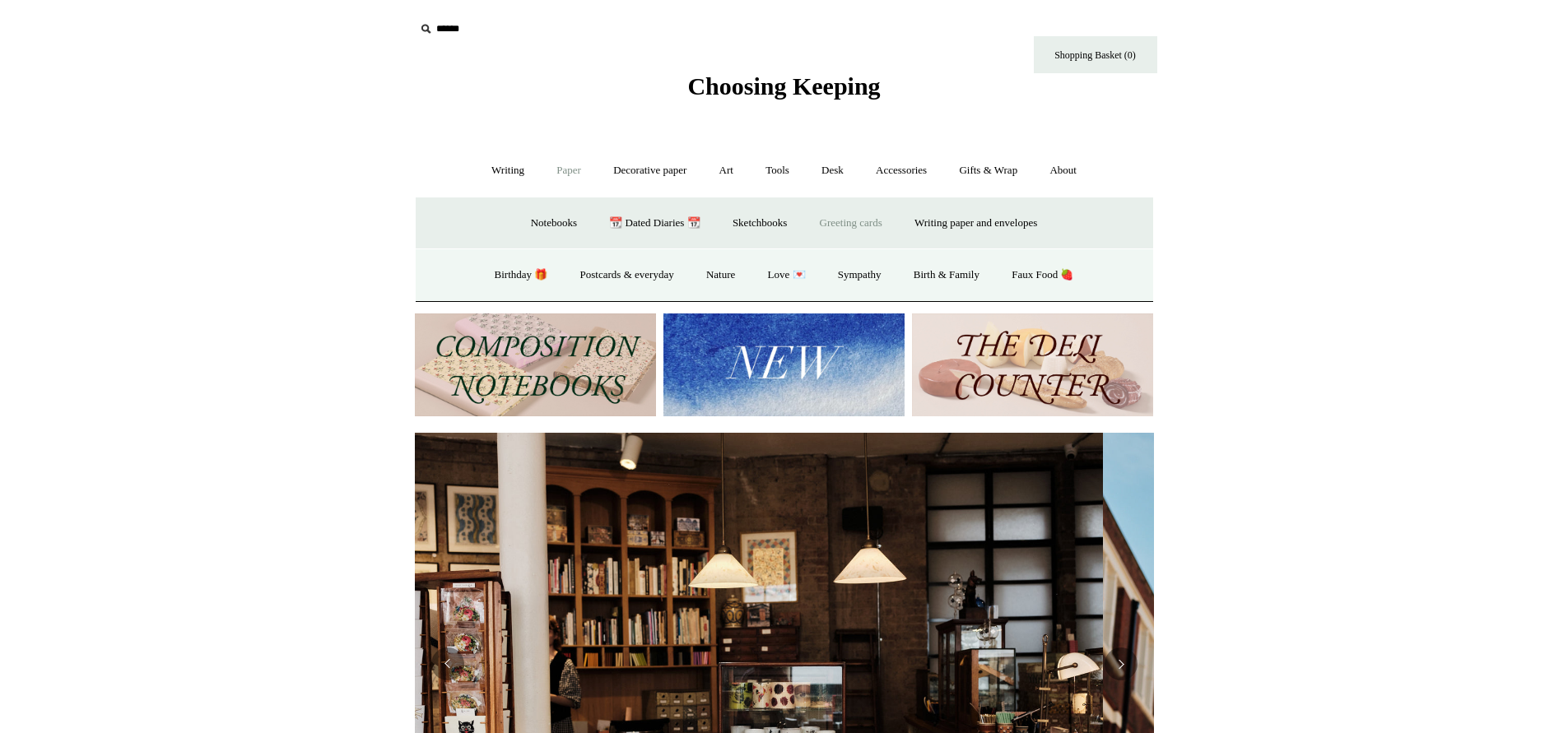
scroll to position [0, 0]
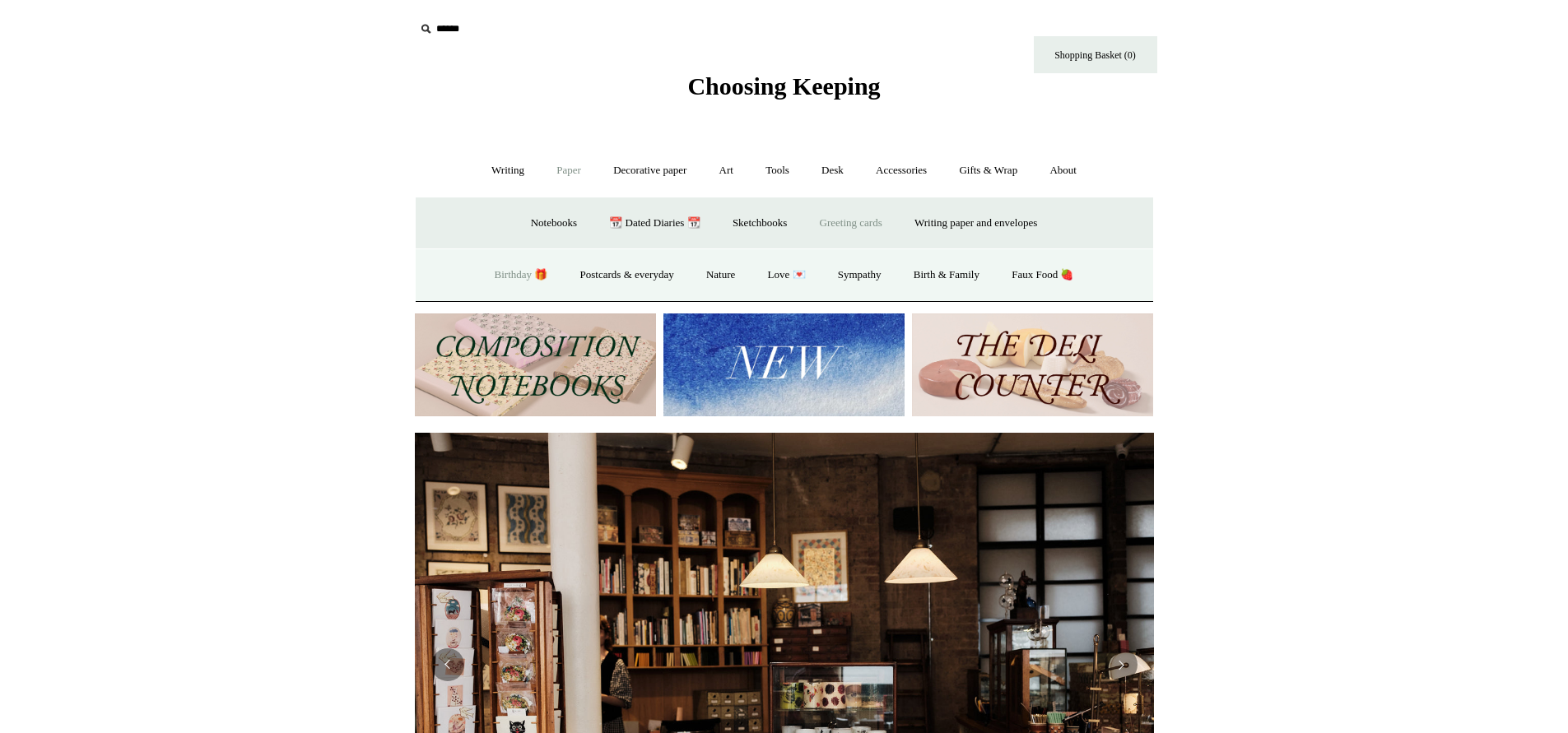
click at [503, 271] on link "Birthday 🎁" at bounding box center [521, 275] width 83 height 43
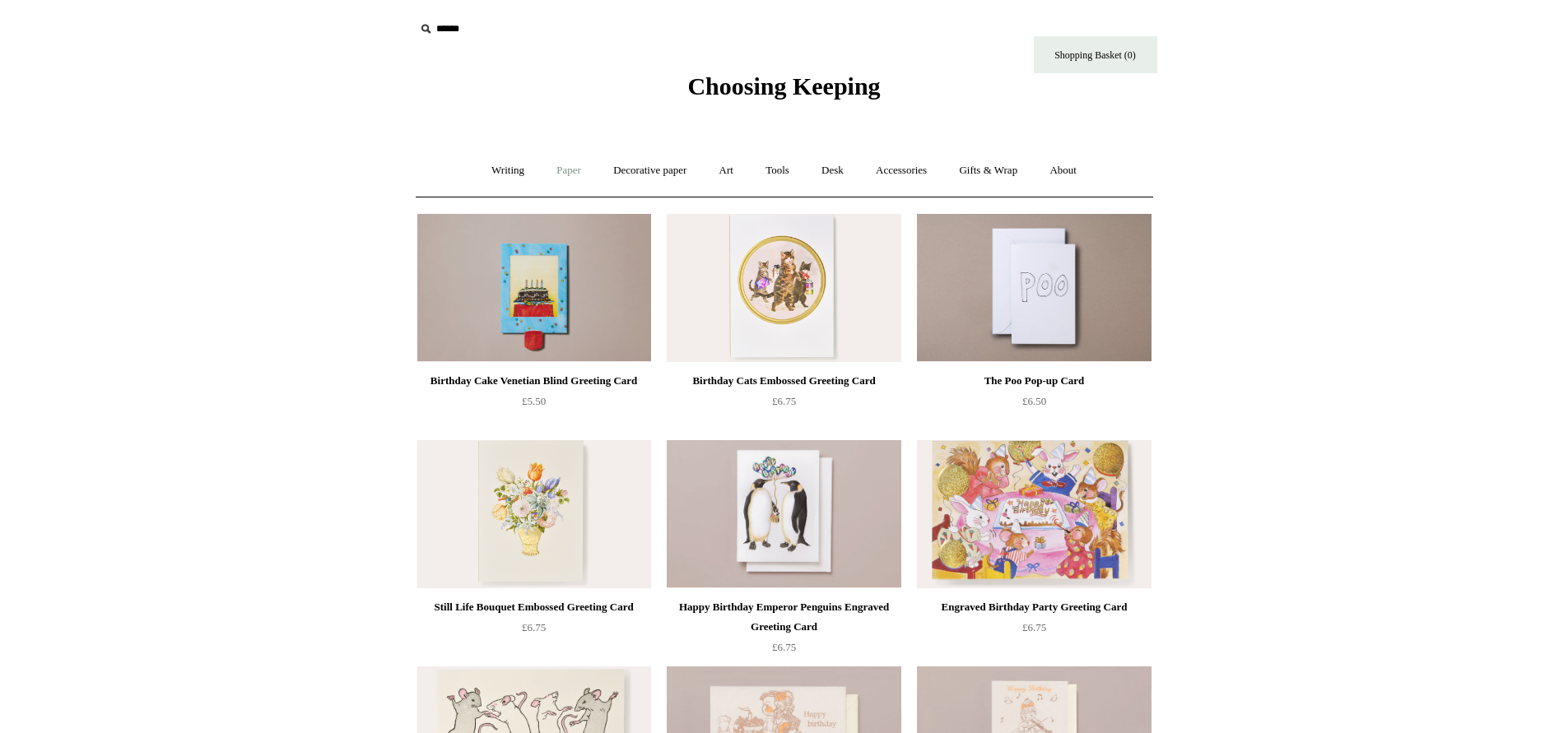
click at [560, 166] on link "Paper +" at bounding box center [568, 170] width 54 height 43
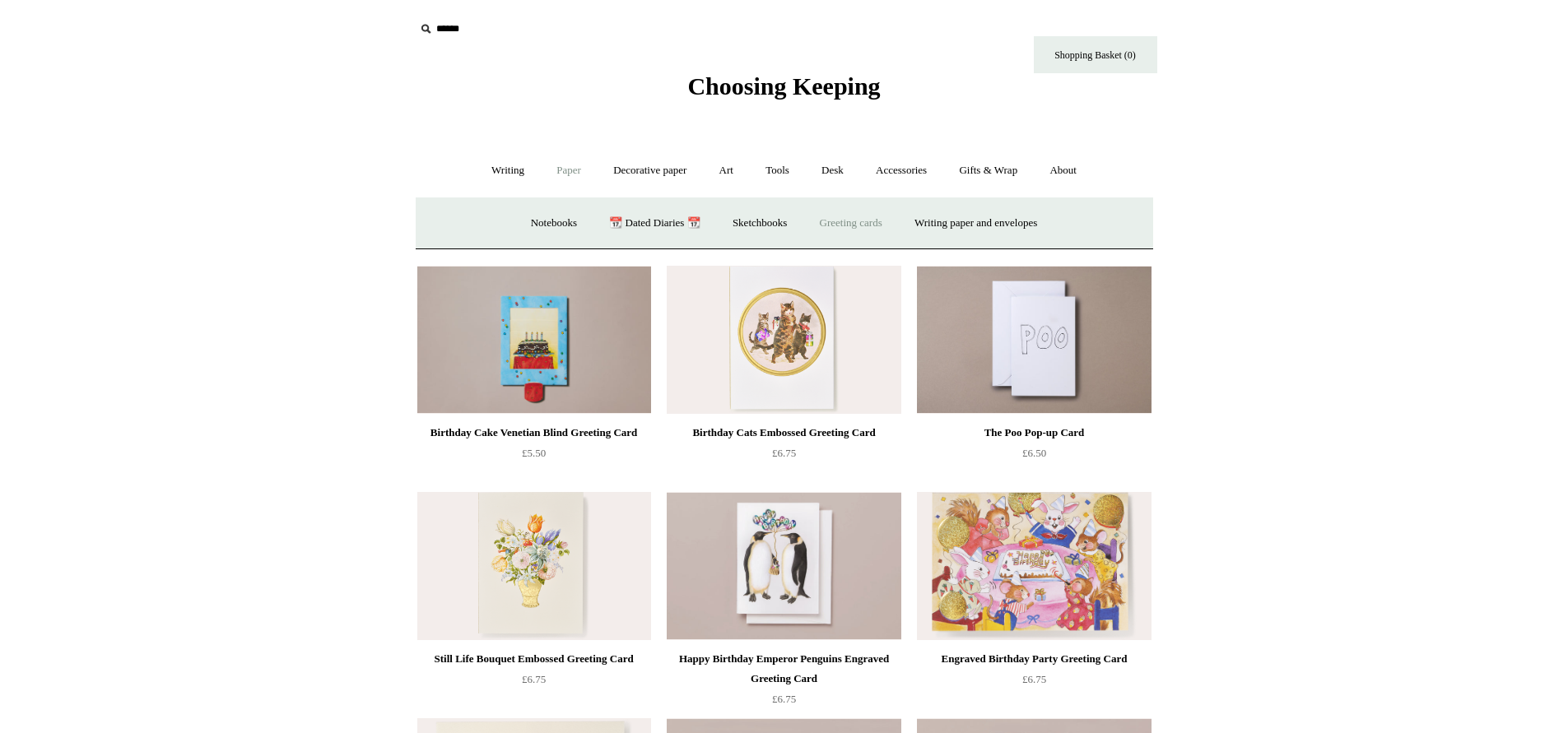
click at [851, 225] on link "Greeting cards +" at bounding box center [851, 223] width 92 height 43
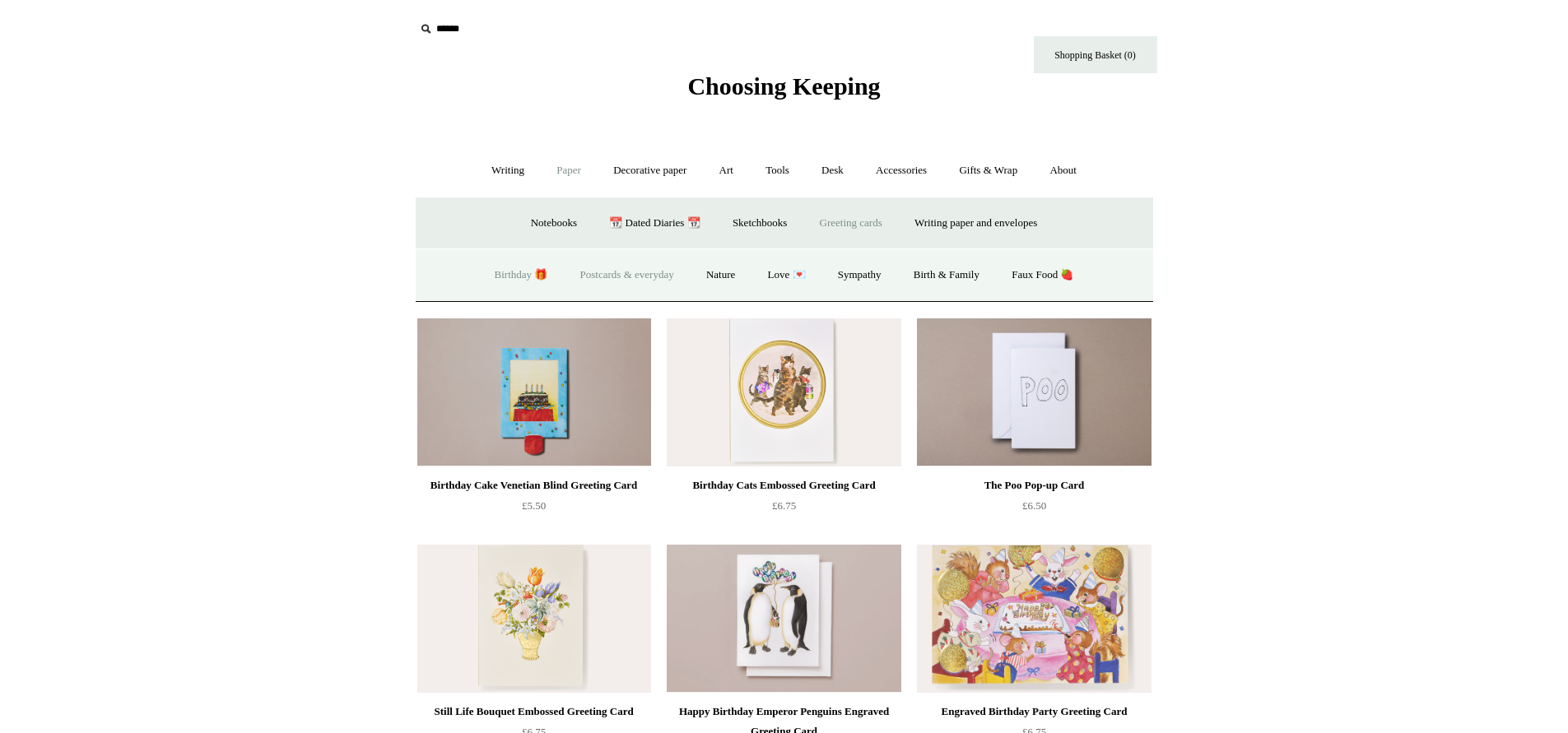
click at [611, 267] on link "Postcards & everyday" at bounding box center [627, 275] width 123 height 43
click at [644, 167] on link "Decorative paper +" at bounding box center [649, 170] width 103 height 43
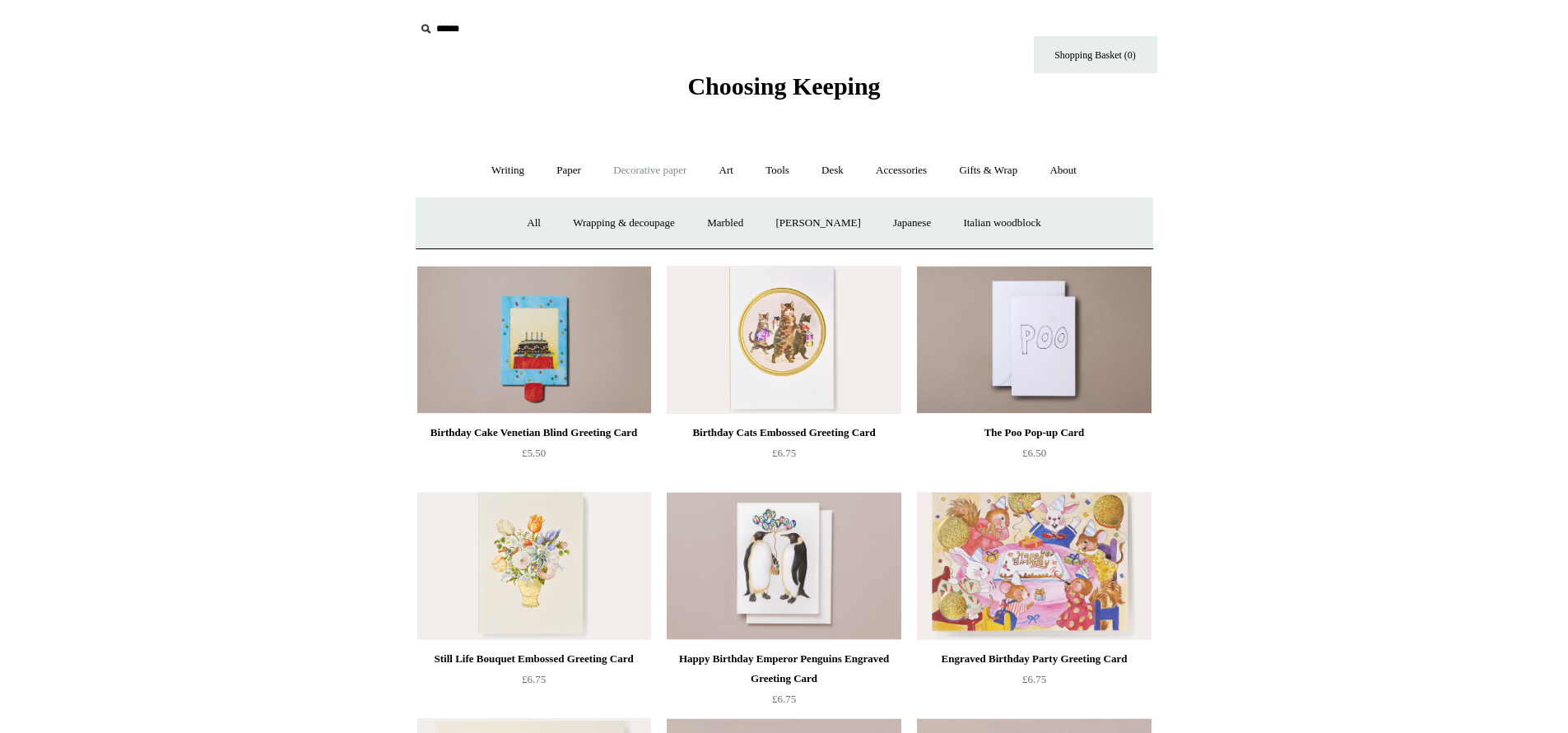
click at [644, 167] on link "Decorative paper -" at bounding box center [649, 170] width 103 height 43
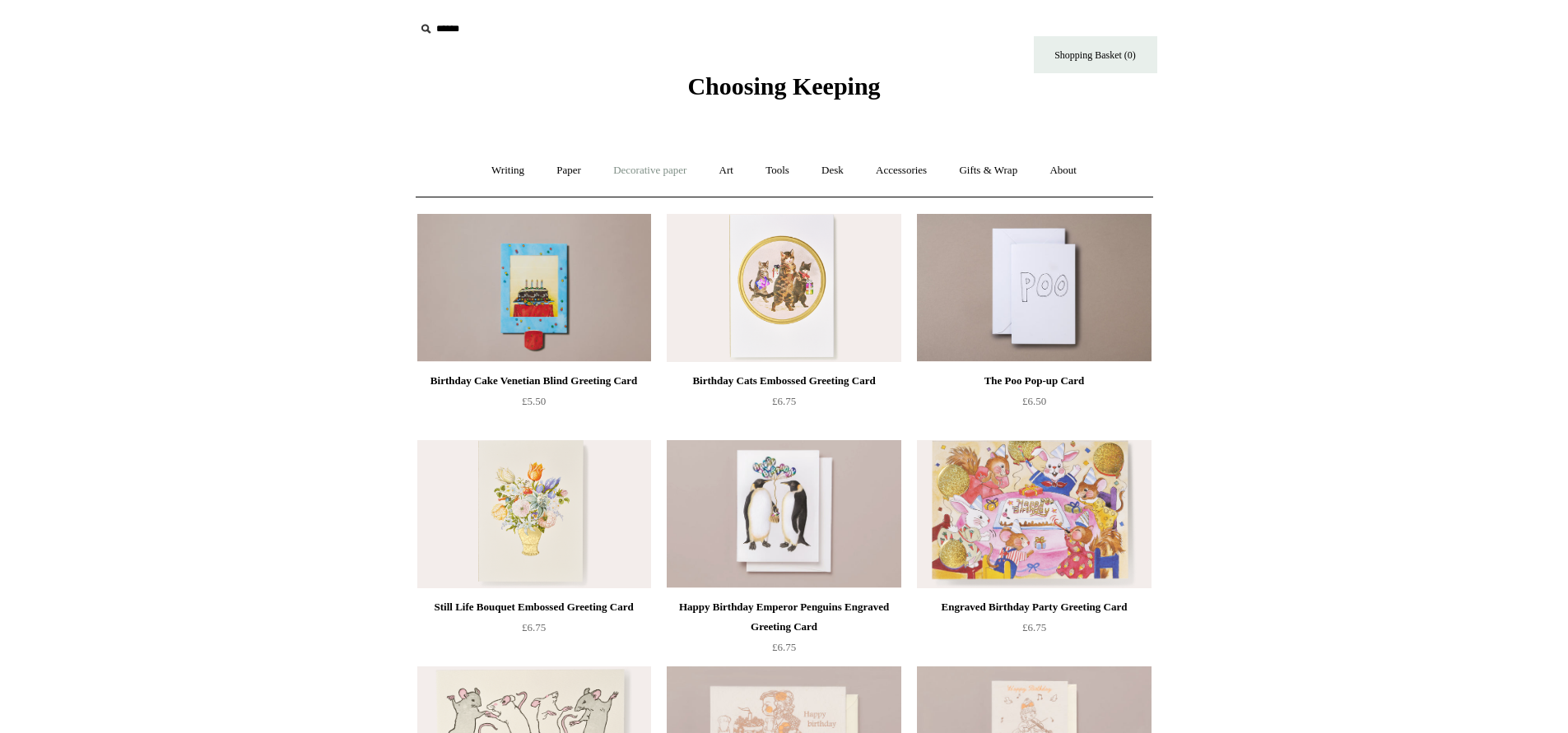
click at [644, 167] on link "Decorative paper +" at bounding box center [649, 170] width 103 height 43
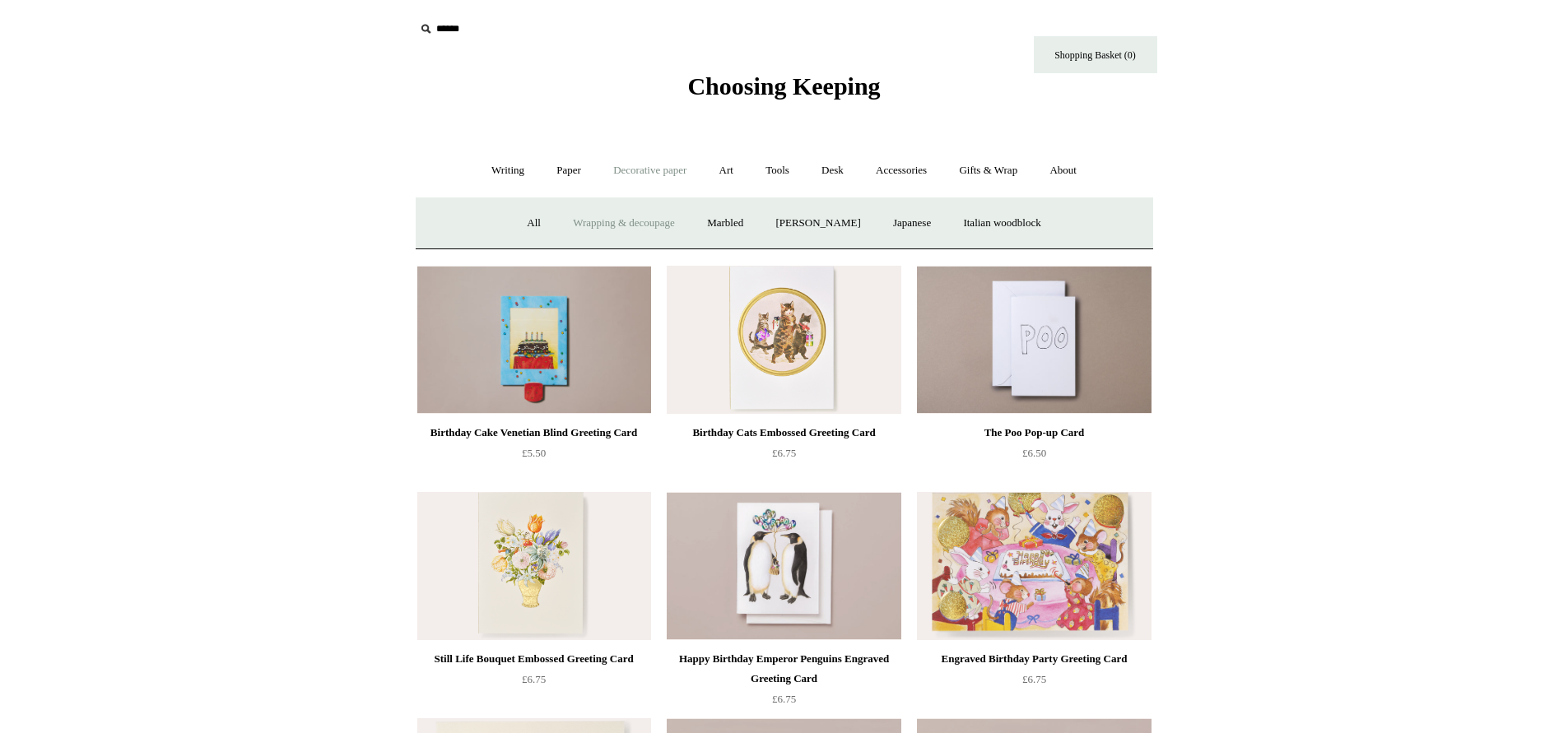
click at [616, 217] on link "Wrapping & decoupage" at bounding box center [624, 223] width 131 height 43
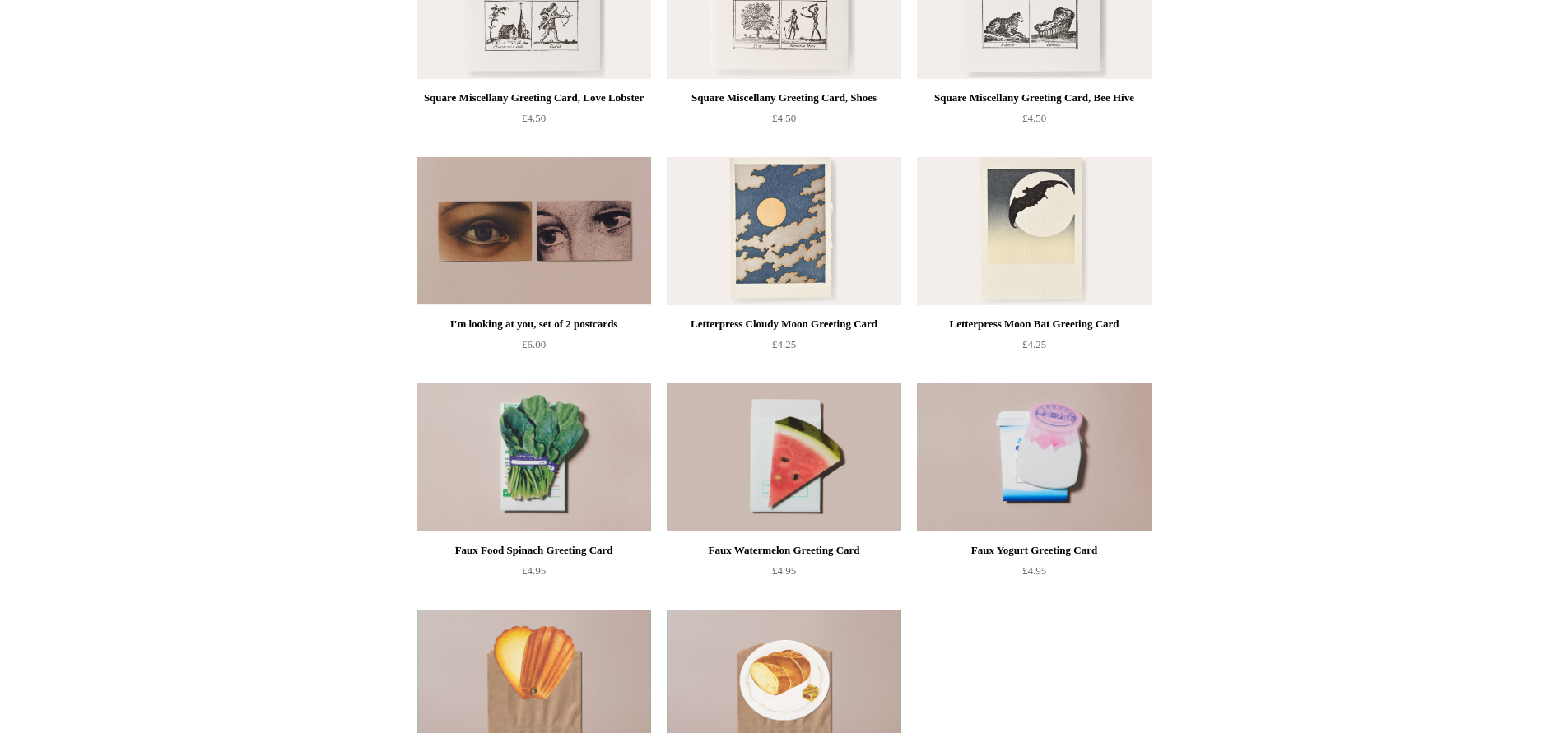
scroll to position [1470, 0]
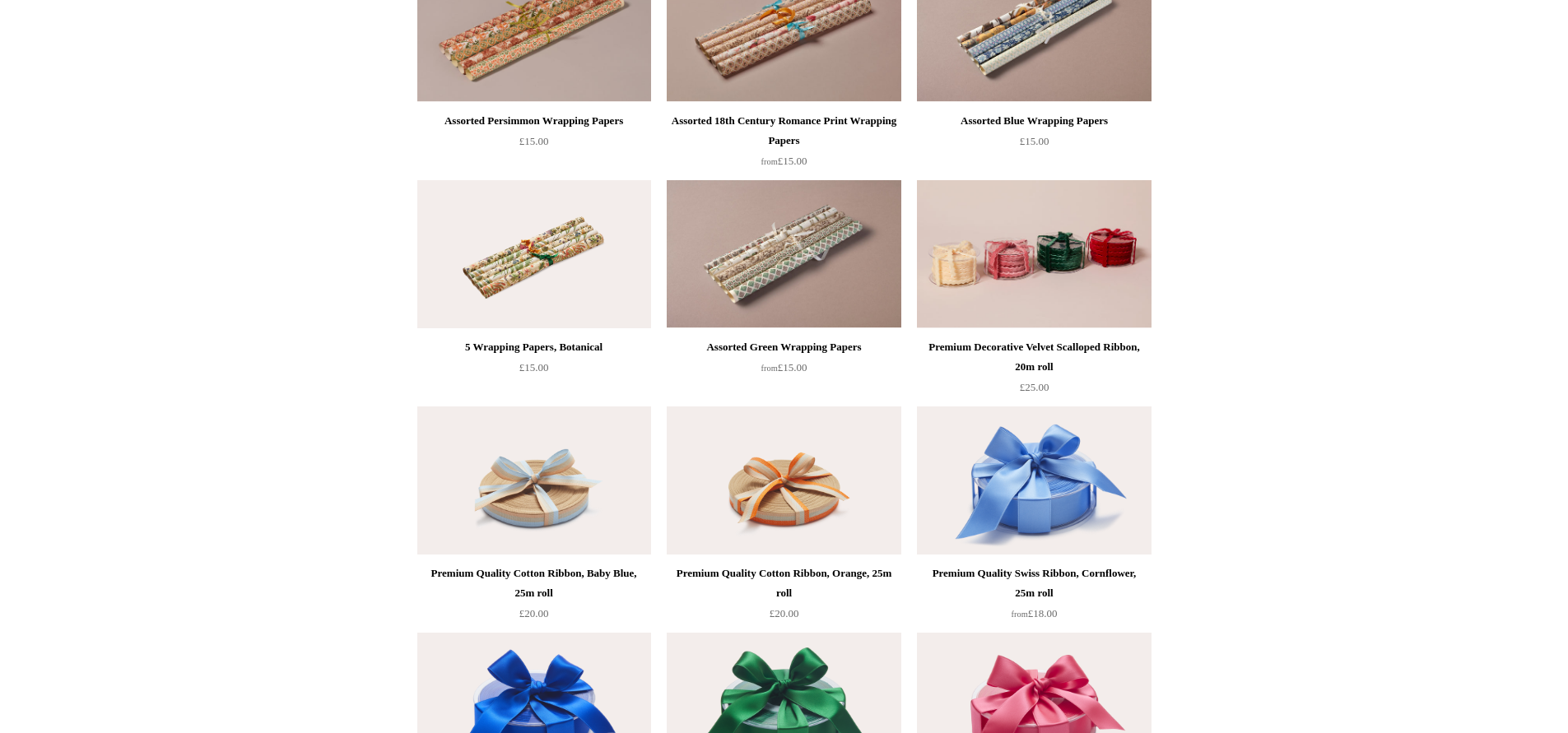
scroll to position [1169, 0]
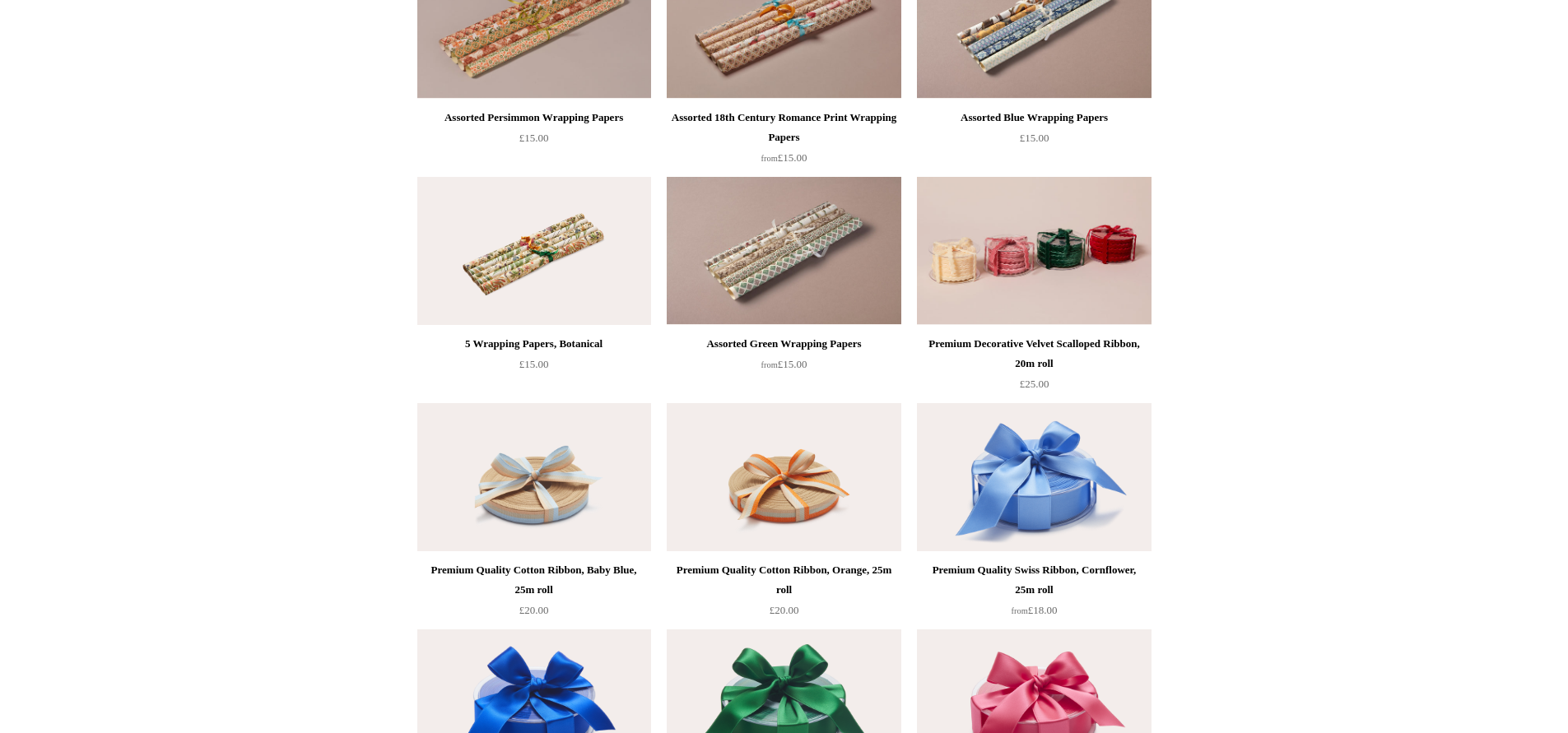
click at [539, 338] on div "5 Wrapping Papers, Botanical" at bounding box center [534, 344] width 225 height 20
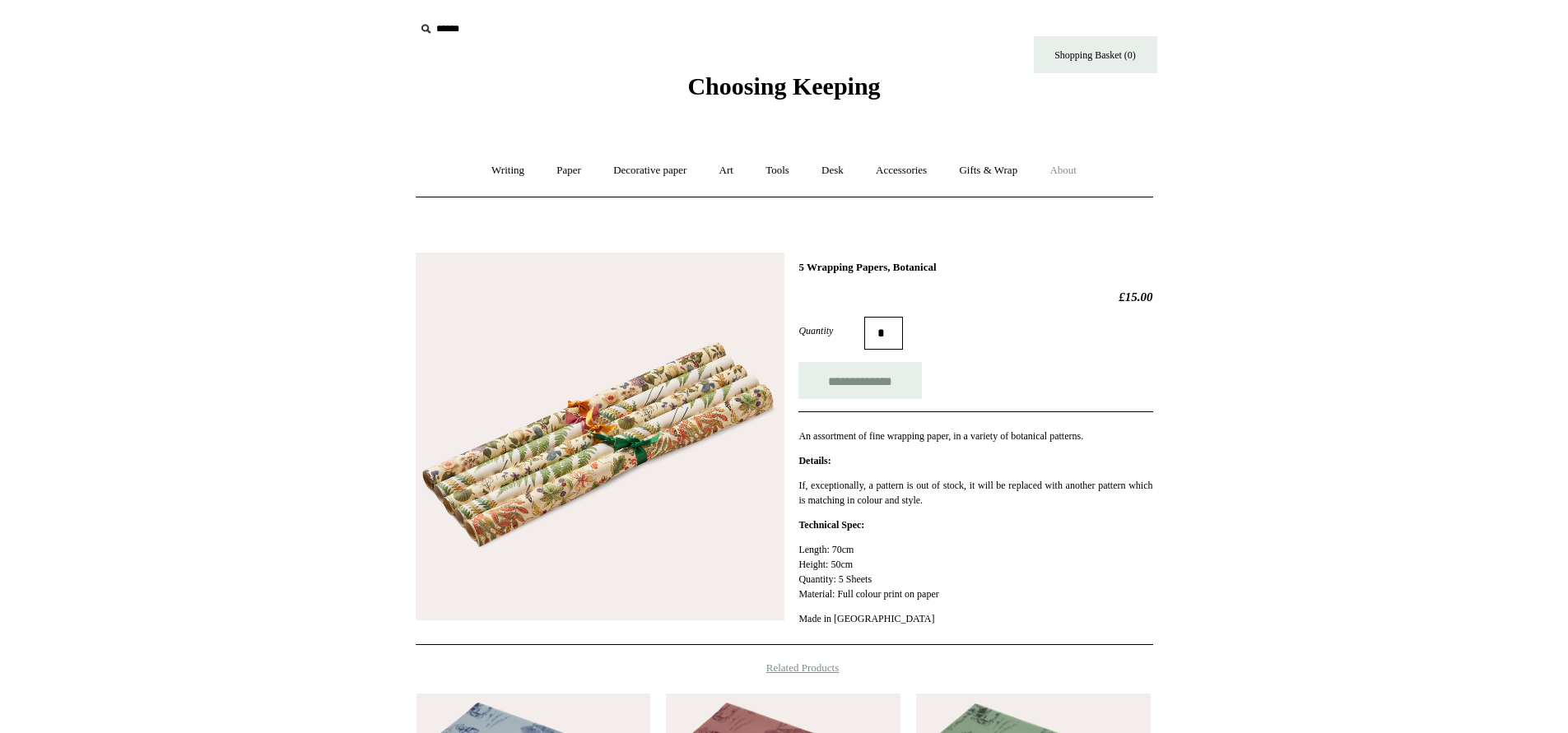
click at [1072, 162] on link "About +" at bounding box center [1063, 170] width 57 height 43
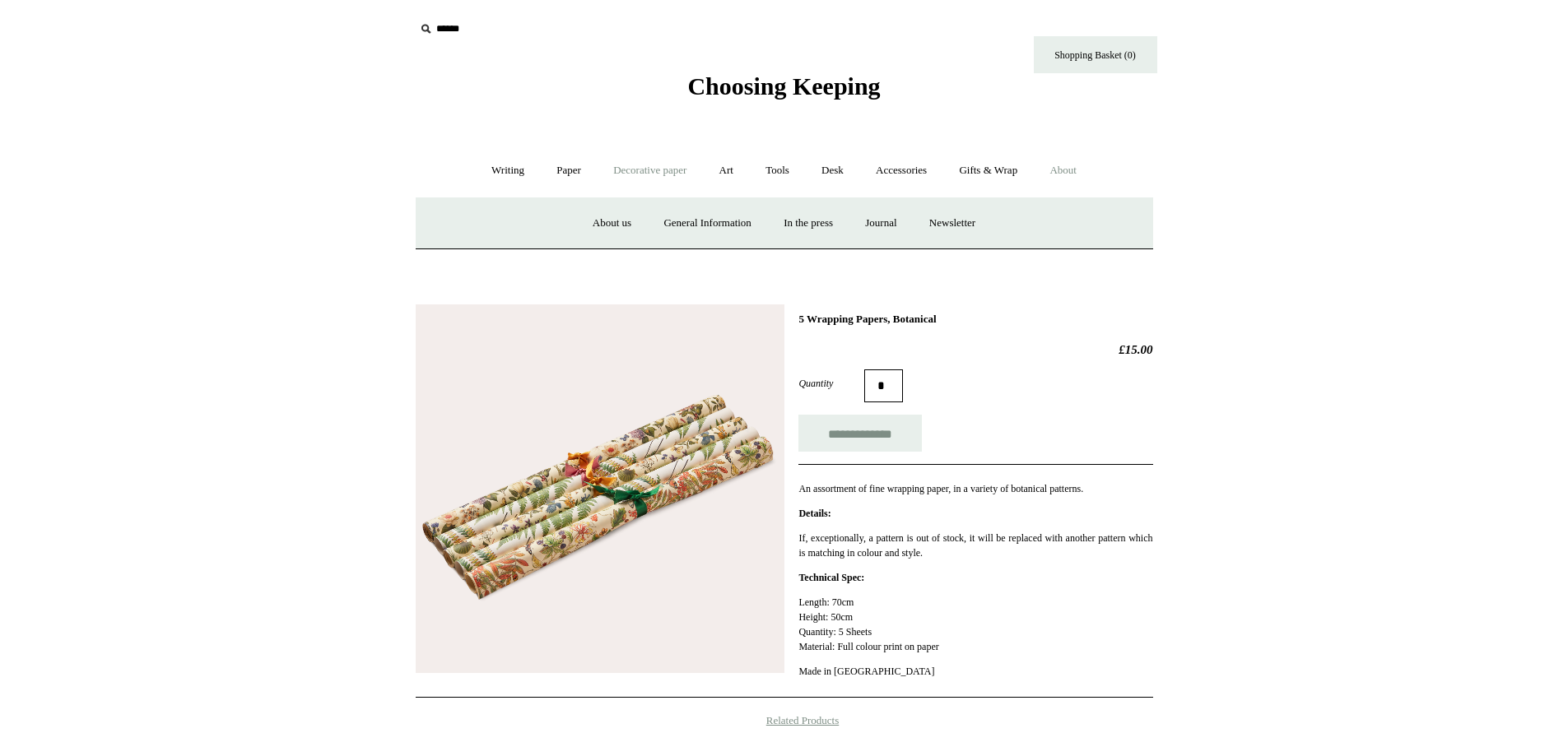
click at [635, 167] on link "Decorative paper +" at bounding box center [649, 170] width 103 height 43
click at [610, 222] on link "Wrapping & decoupage" at bounding box center [624, 223] width 131 height 43
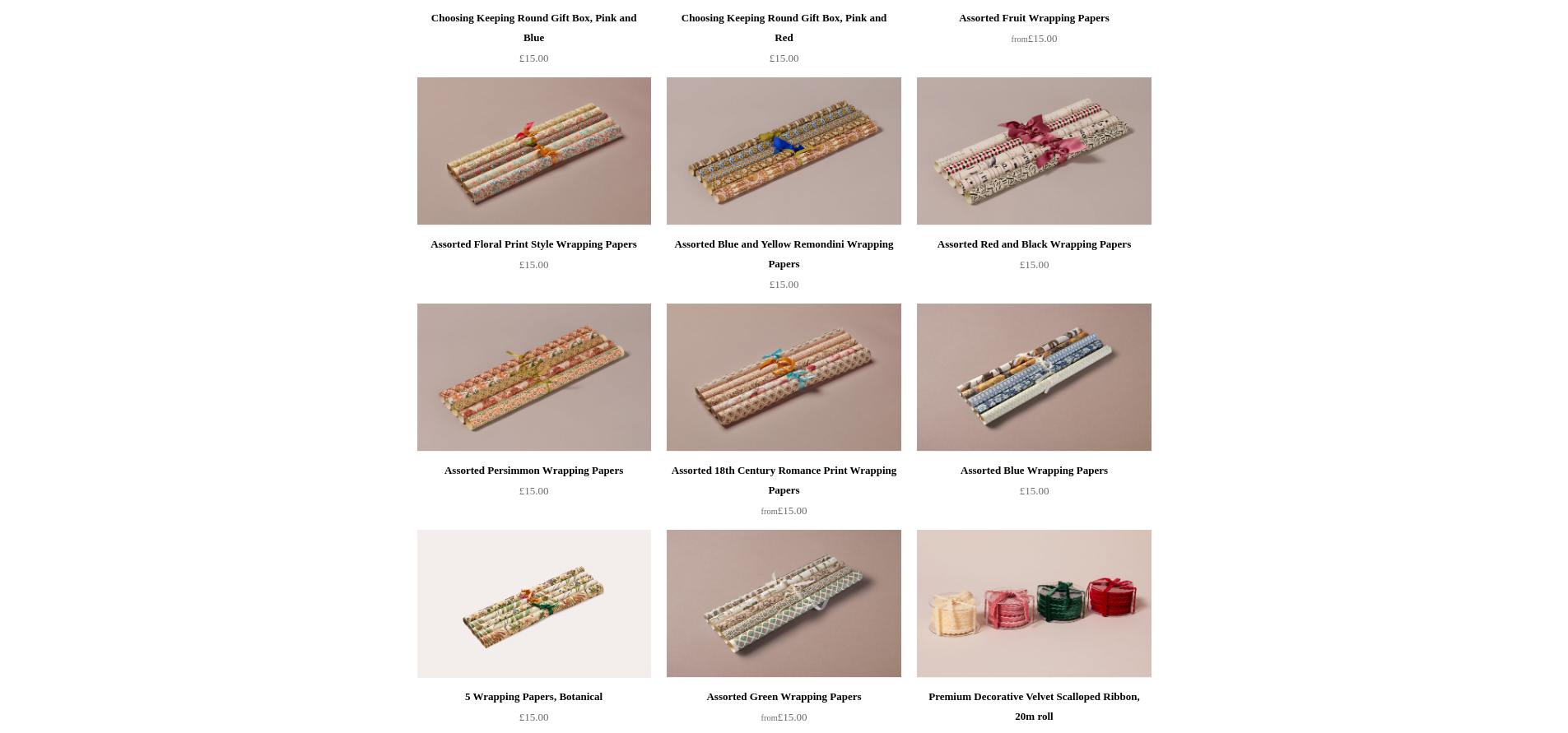
scroll to position [812, 0]
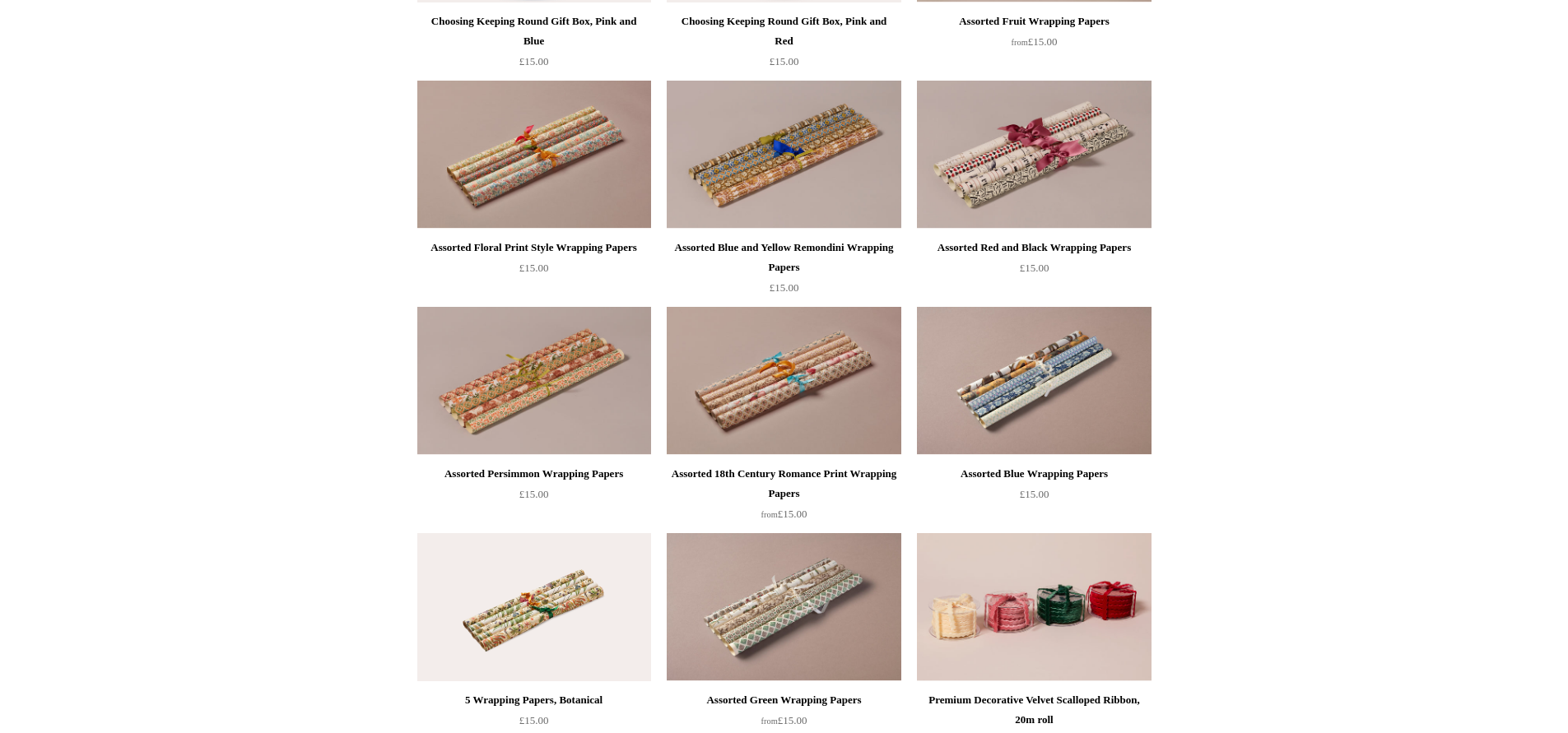
click at [1040, 470] on div "Assorted Blue Wrapping Papers" at bounding box center [1034, 474] width 225 height 20
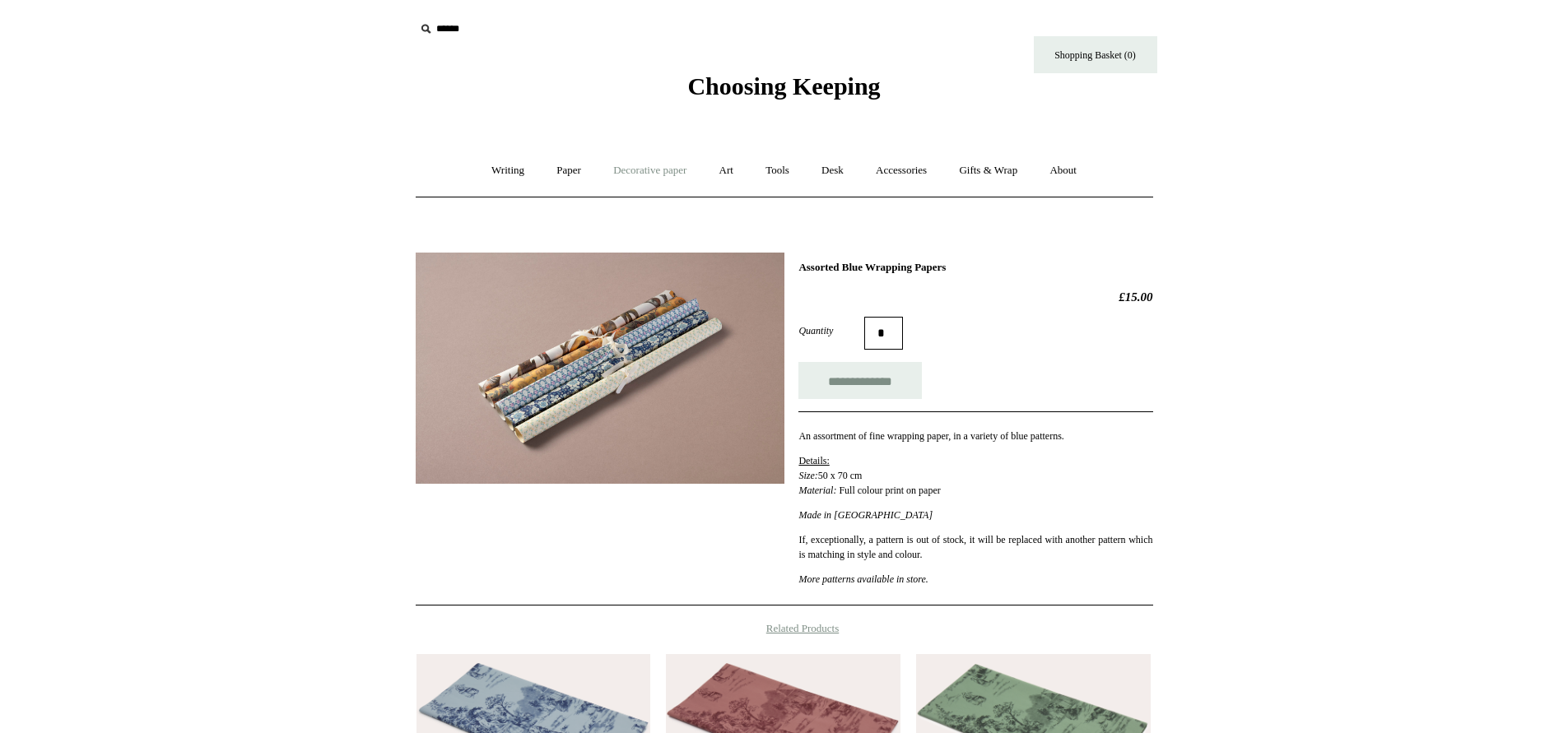
click at [638, 168] on link "Decorative paper +" at bounding box center [649, 170] width 103 height 43
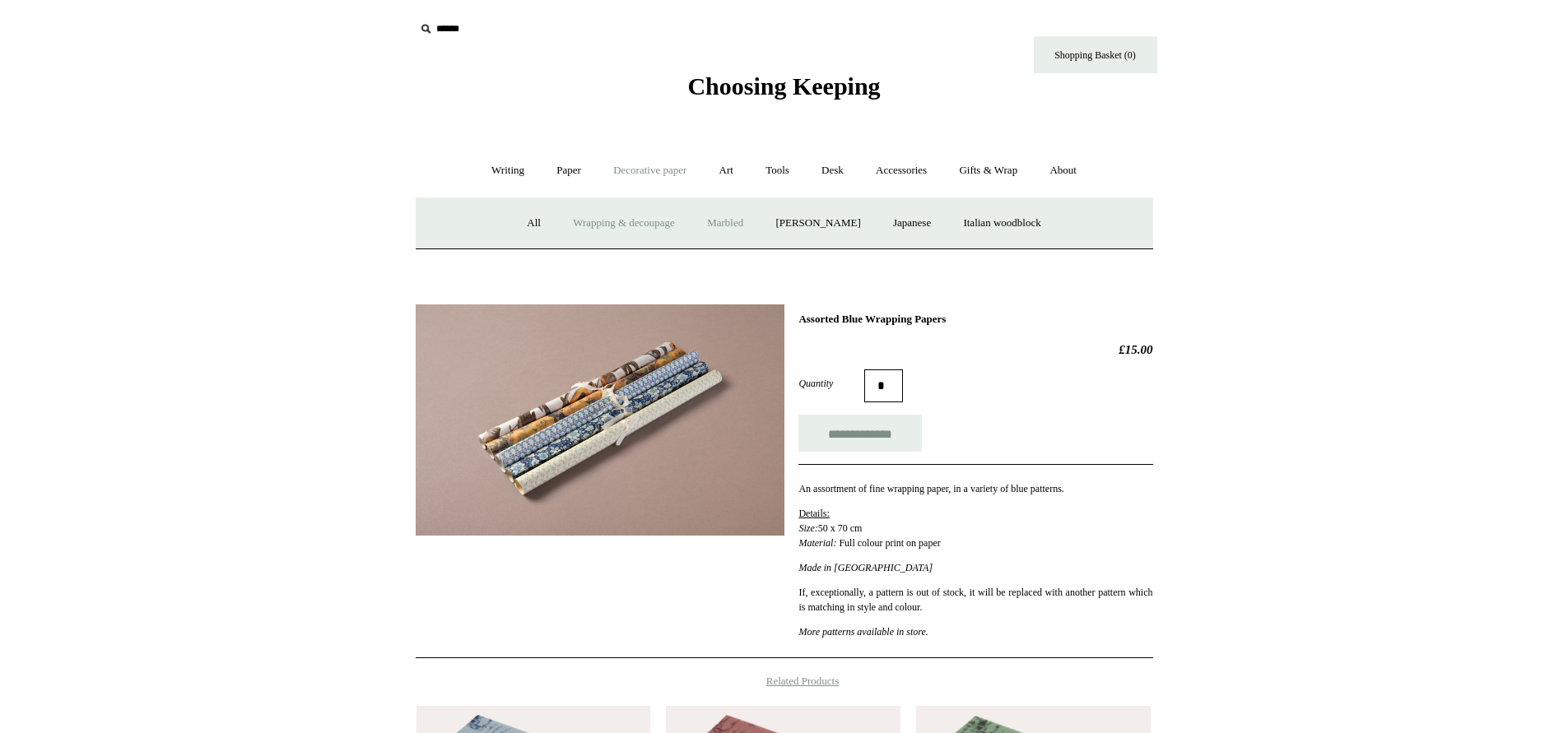
click at [729, 218] on link "Marbled" at bounding box center [724, 223] width 66 height 43
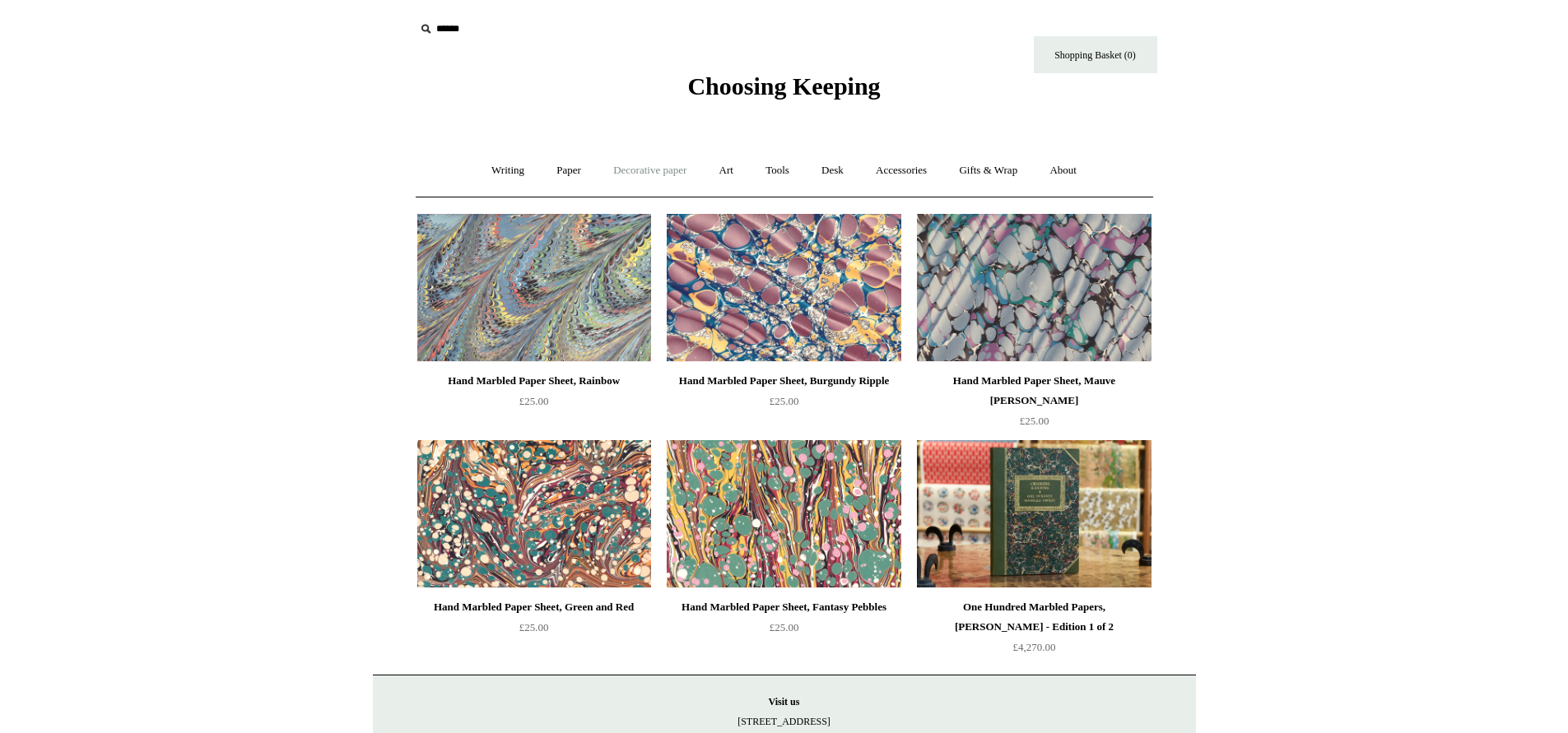
click at [636, 166] on link "Decorative paper +" at bounding box center [649, 170] width 103 height 43
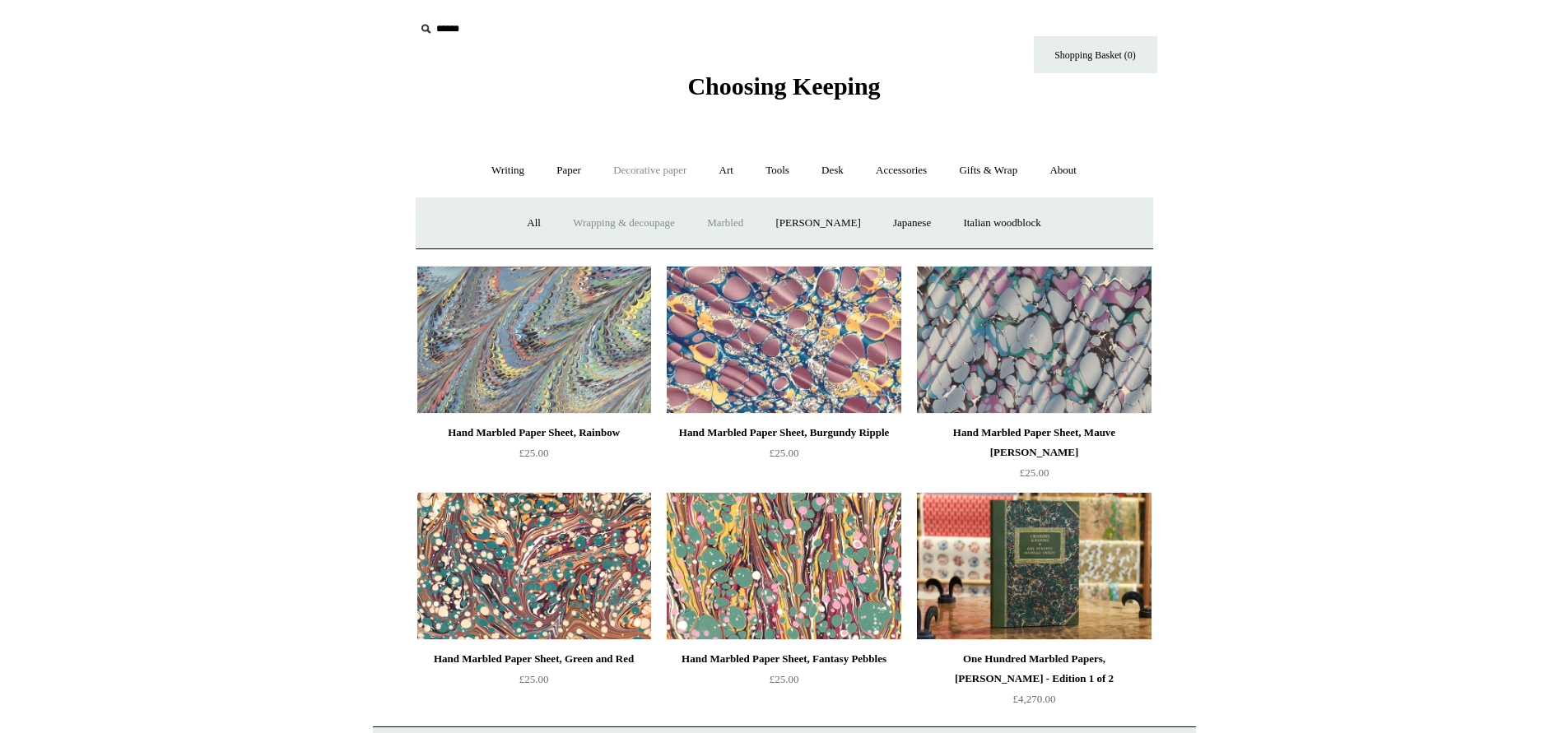
click at [612, 221] on link "Wrapping & decoupage" at bounding box center [624, 223] width 131 height 43
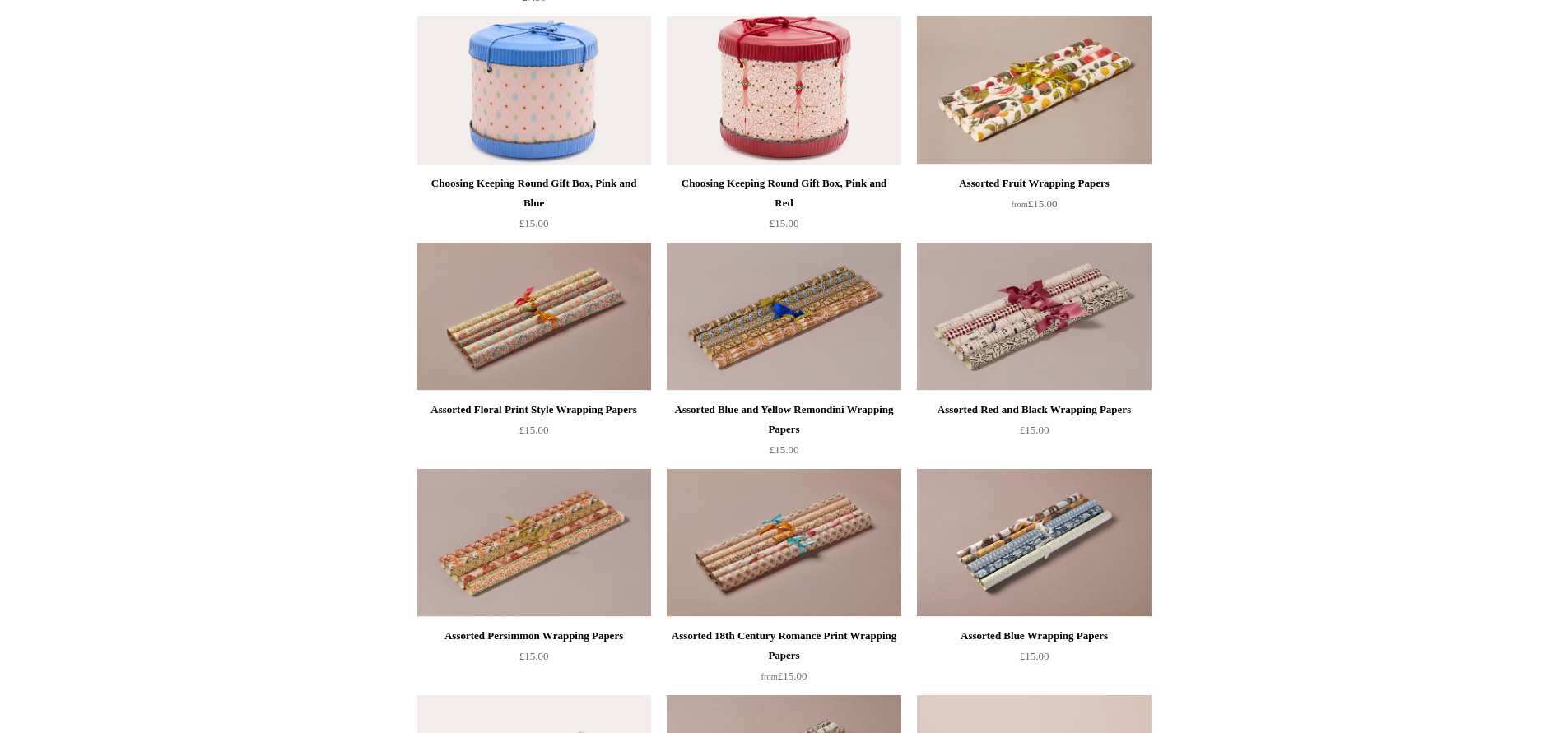
scroll to position [579, 0]
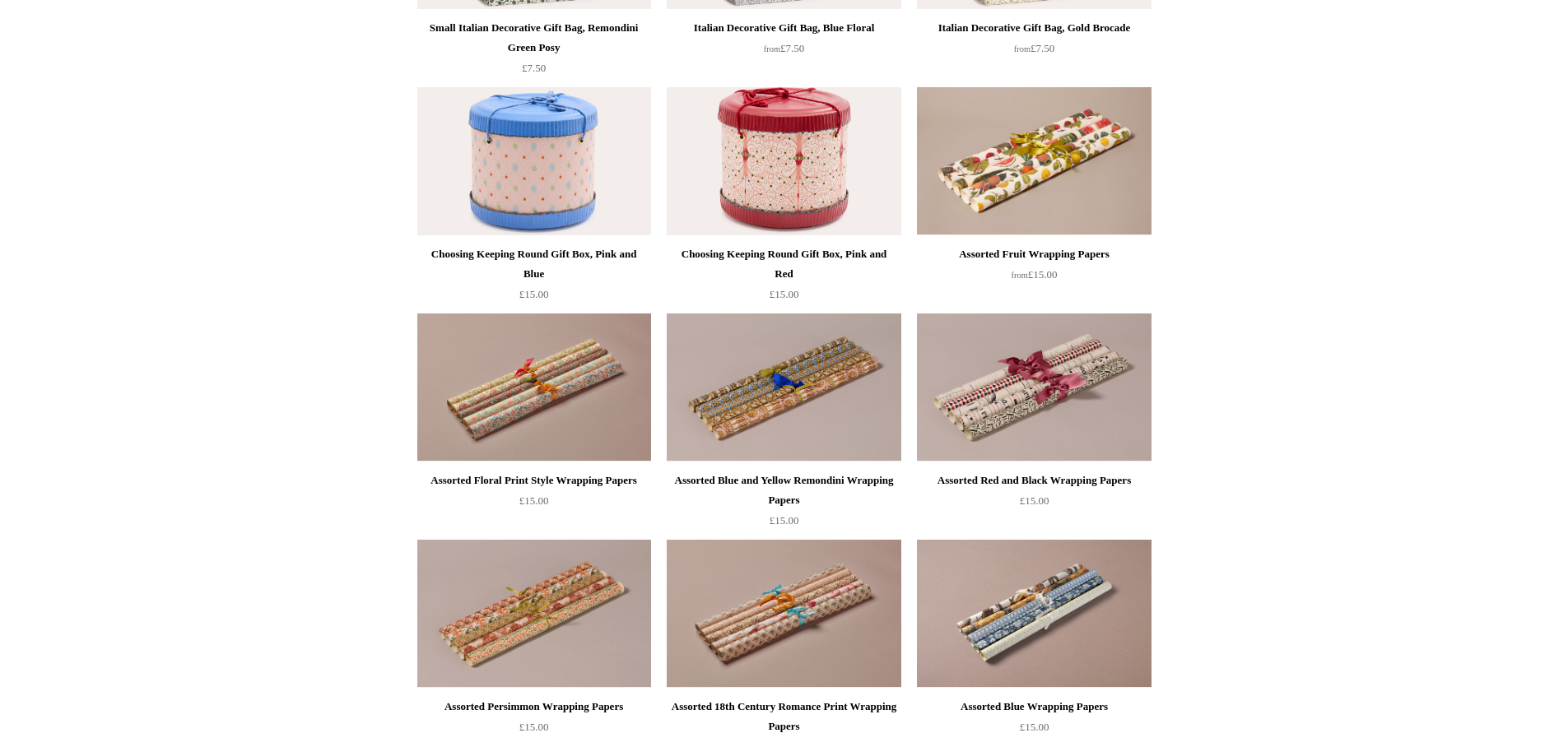
click at [762, 475] on div "Assorted Blue and Yellow Remondini Wrapping Papers" at bounding box center [784, 491] width 225 height 40
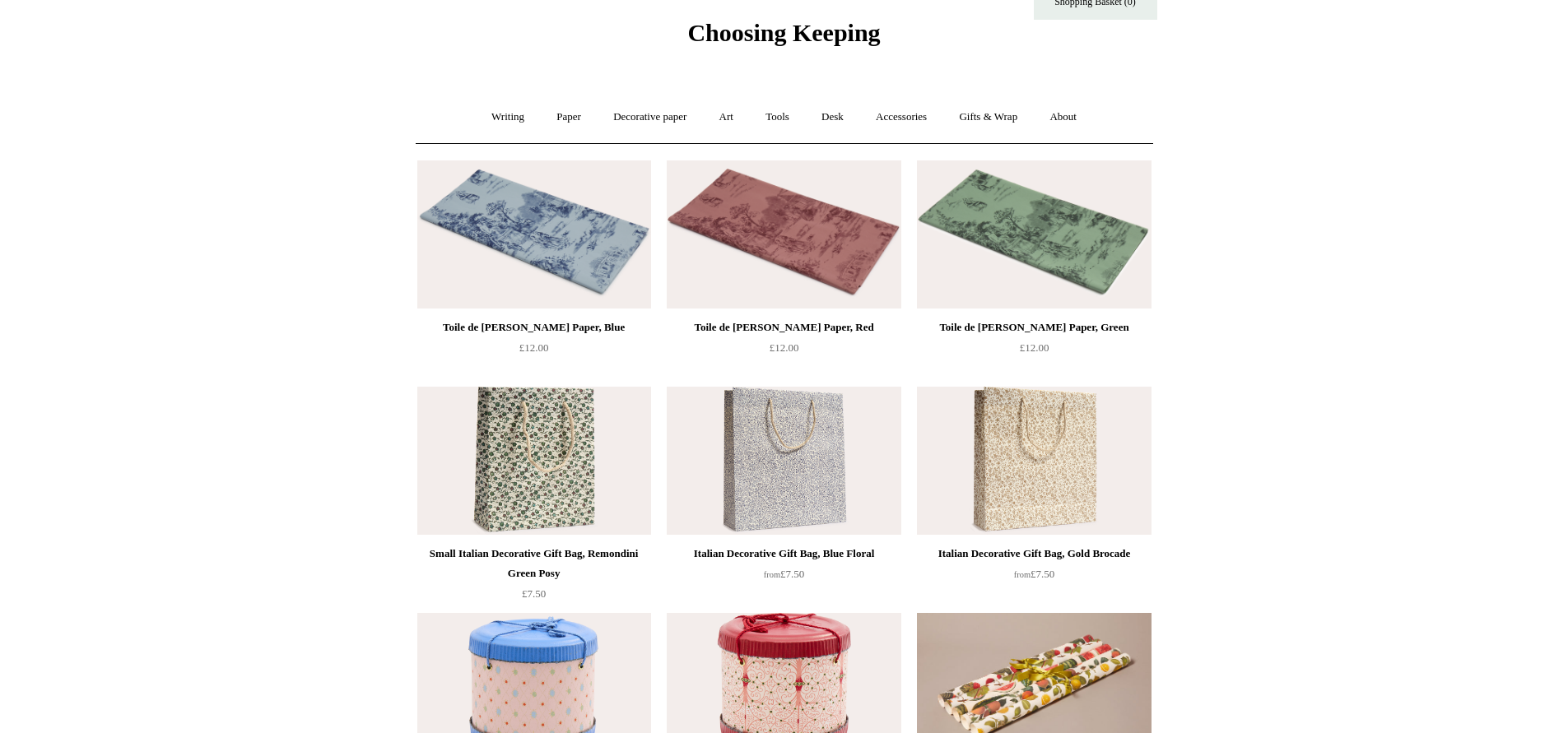
scroll to position [0, 0]
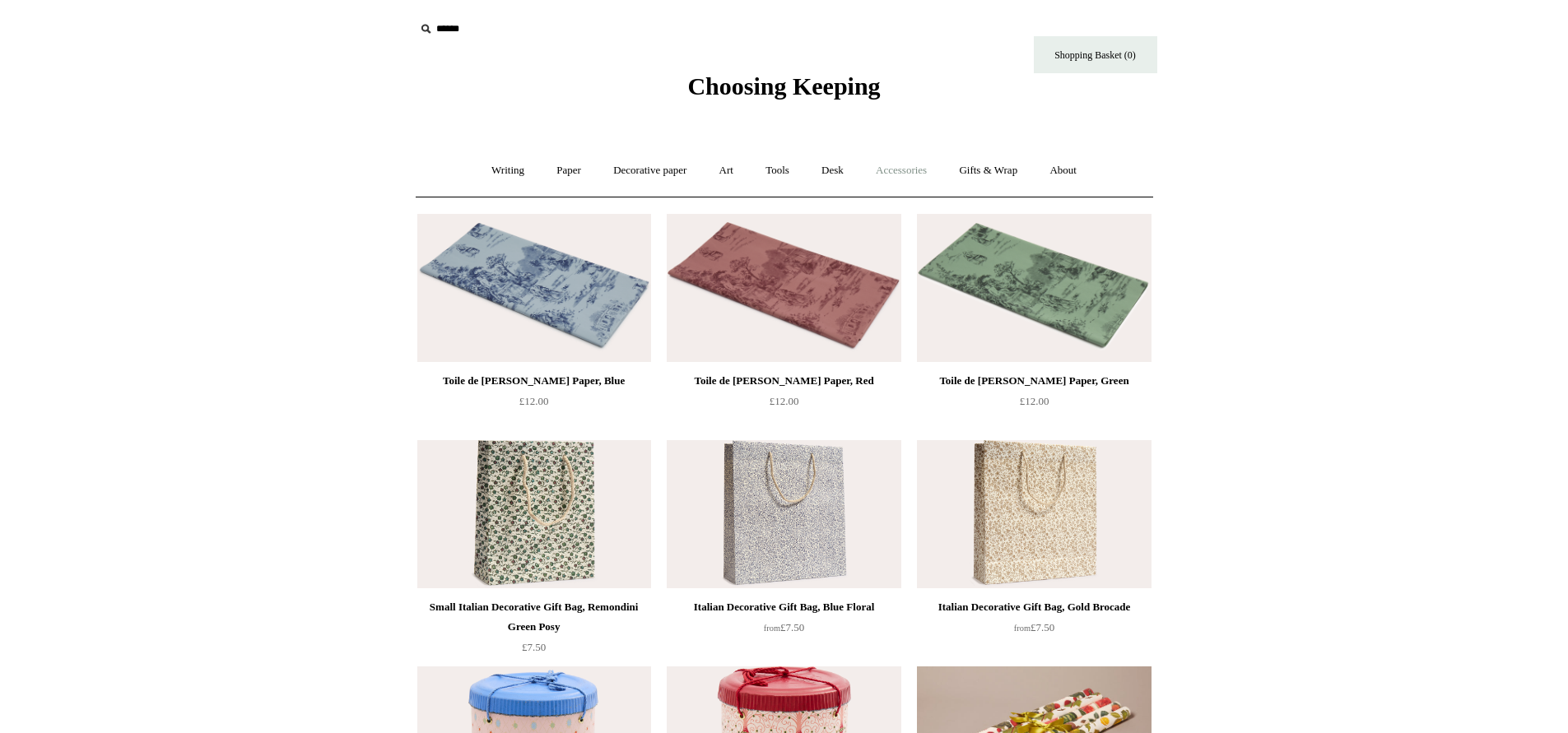
click at [902, 165] on link "Accessories +" at bounding box center [902, 170] width 81 height 43
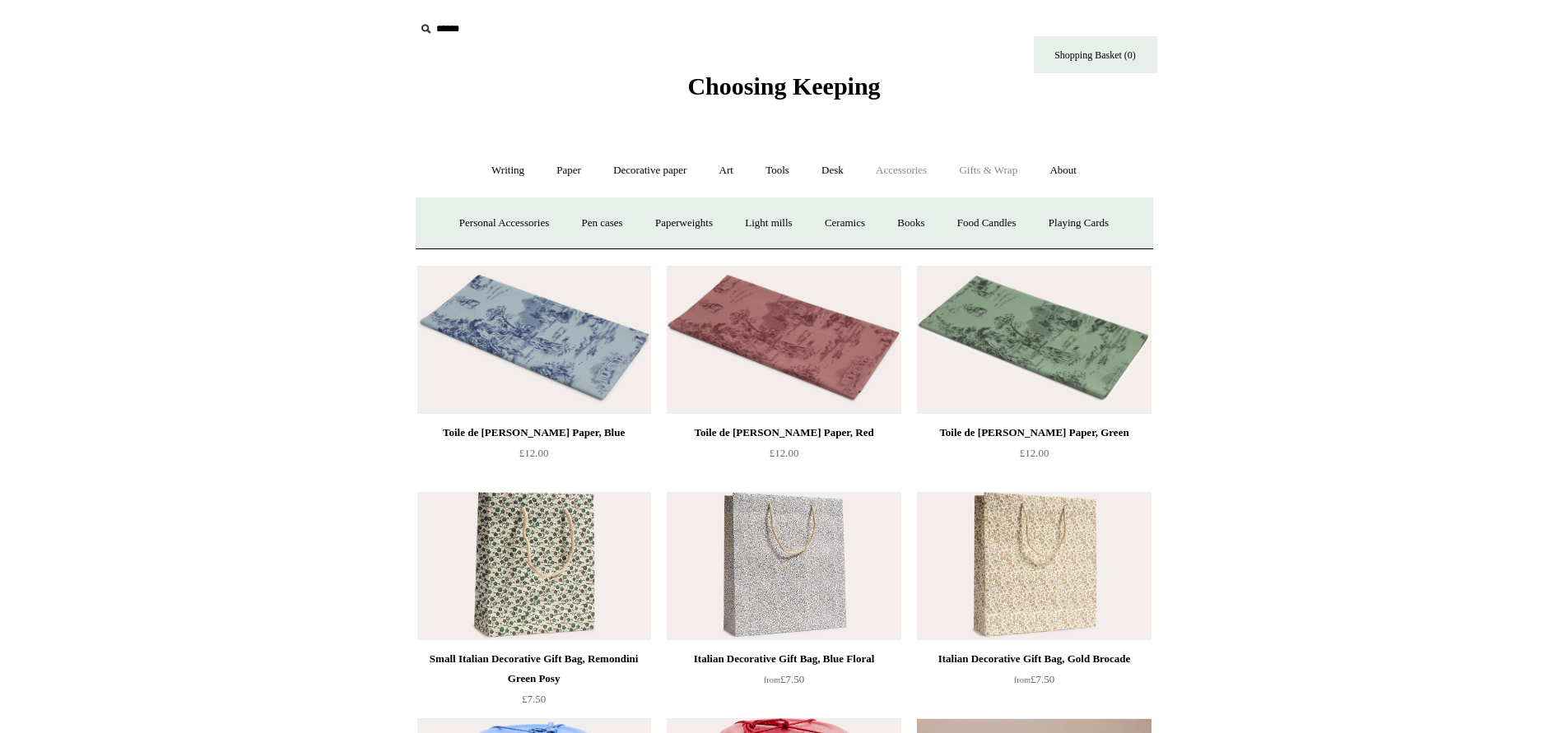
click at [998, 161] on link "Gifts & Wrap +" at bounding box center [988, 170] width 88 height 43
click at [733, 221] on link "Ribbon 🎀" at bounding box center [739, 223] width 77 height 43
click at [492, 166] on link "Writing +" at bounding box center [507, 170] width 62 height 43
click at [492, 166] on link "Writing -" at bounding box center [507, 170] width 62 height 43
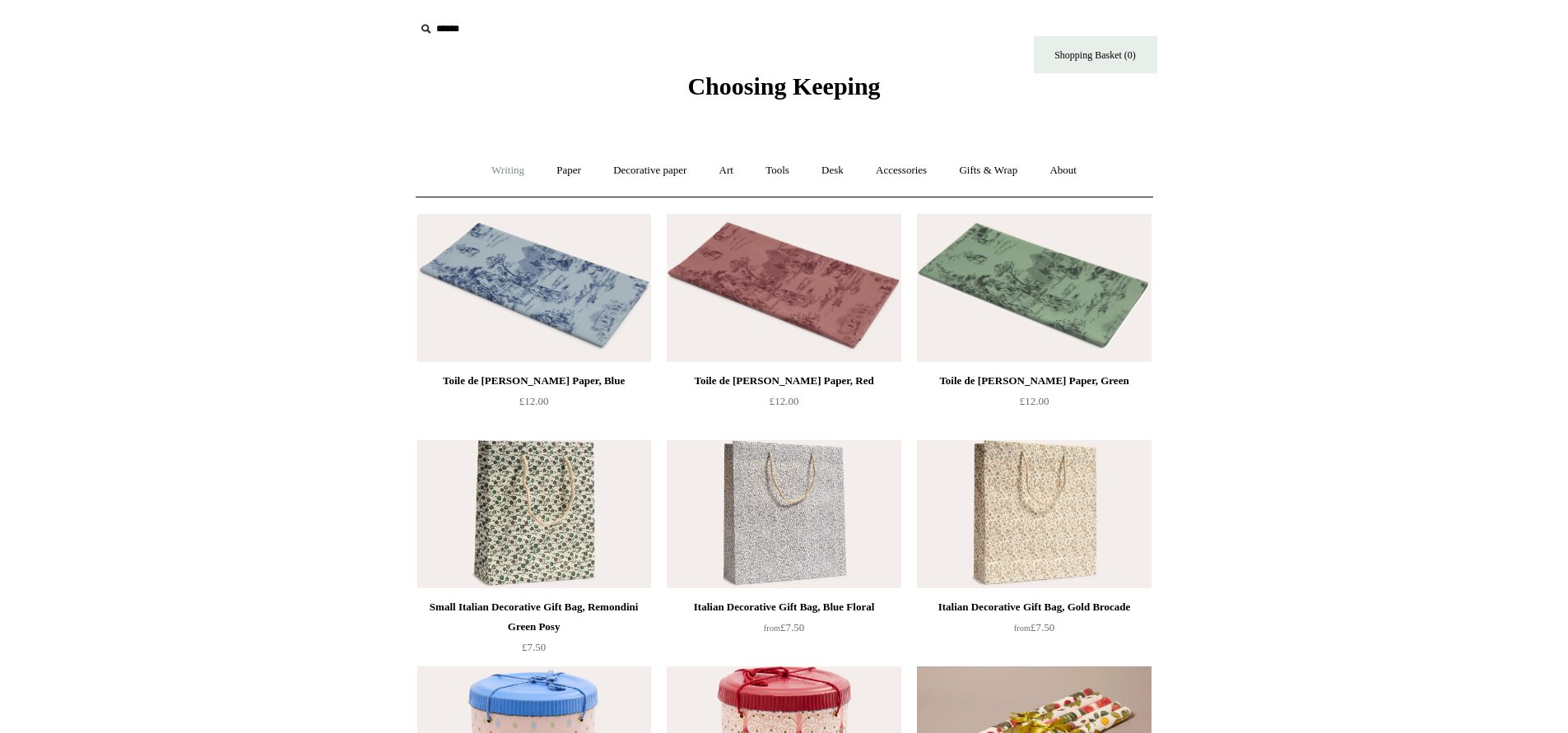
click at [500, 163] on link "Writing +" at bounding box center [507, 170] width 62 height 43
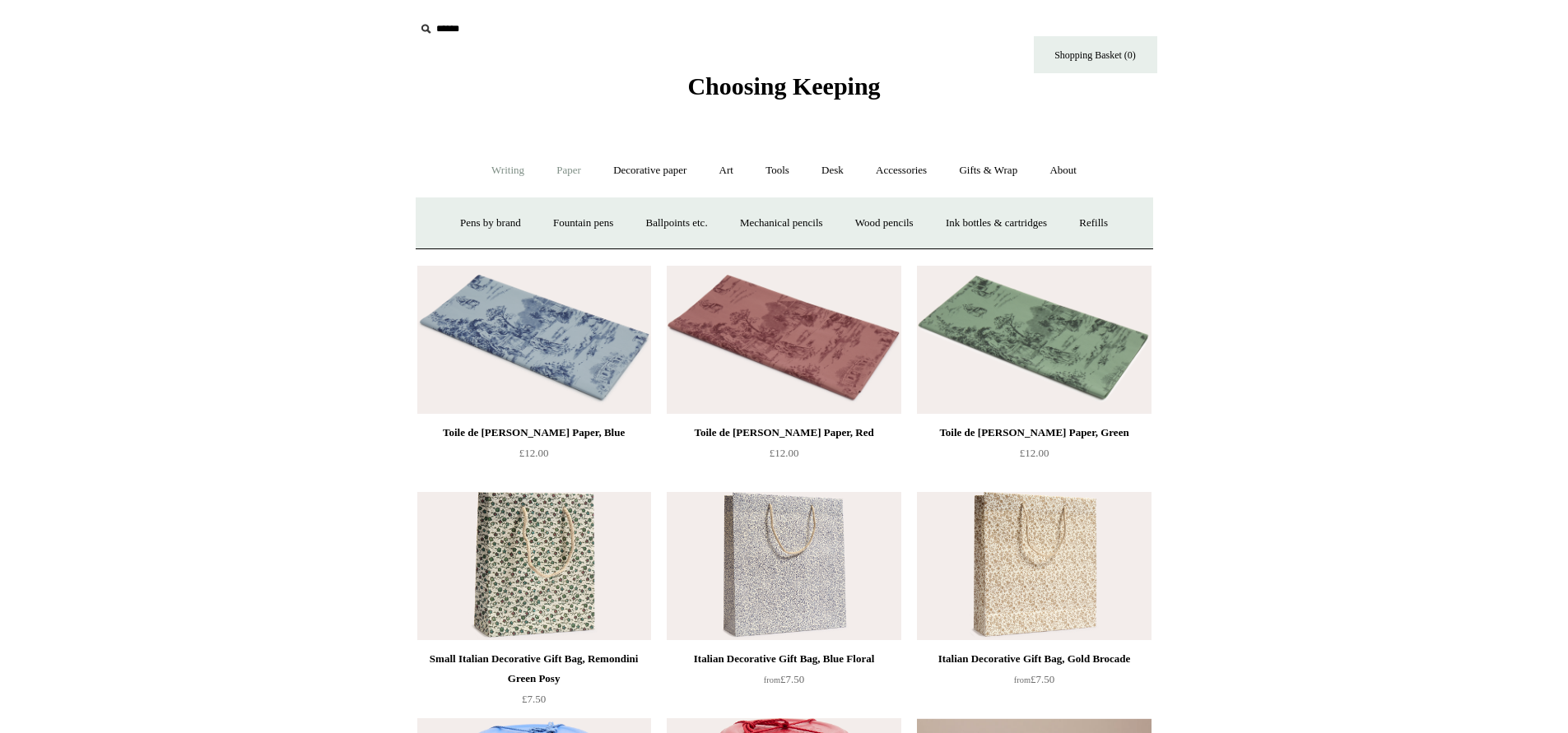
click at [560, 168] on link "Paper +" at bounding box center [568, 170] width 54 height 43
